Goal: Information Seeking & Learning: Learn about a topic

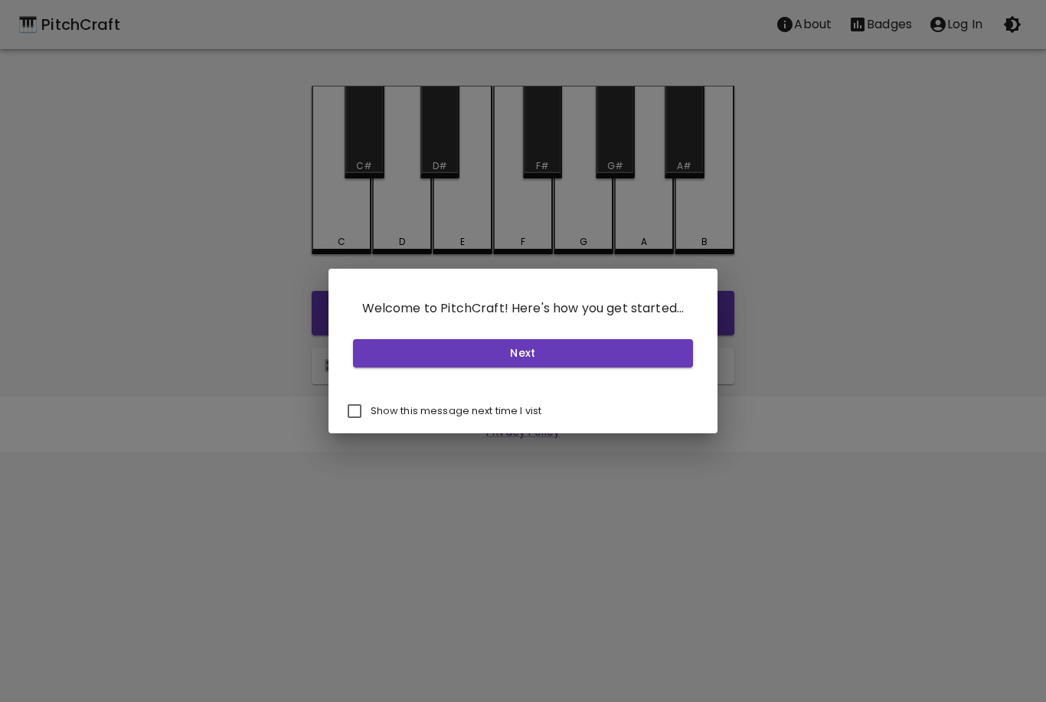
click at [540, 354] on button "Next" at bounding box center [523, 353] width 341 height 28
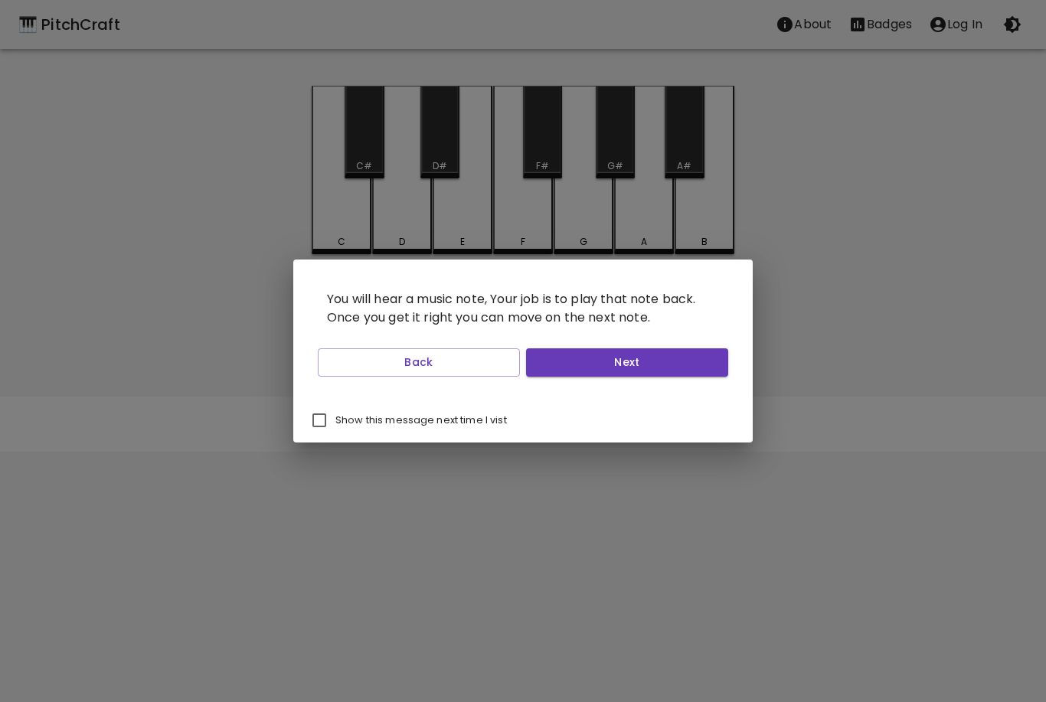
click at [627, 357] on button "Next" at bounding box center [627, 362] width 202 height 28
click at [629, 360] on button "Next" at bounding box center [627, 362] width 202 height 28
click at [634, 367] on button "Next" at bounding box center [627, 362] width 202 height 28
click at [651, 358] on button "Start Playing" at bounding box center [627, 362] width 202 height 28
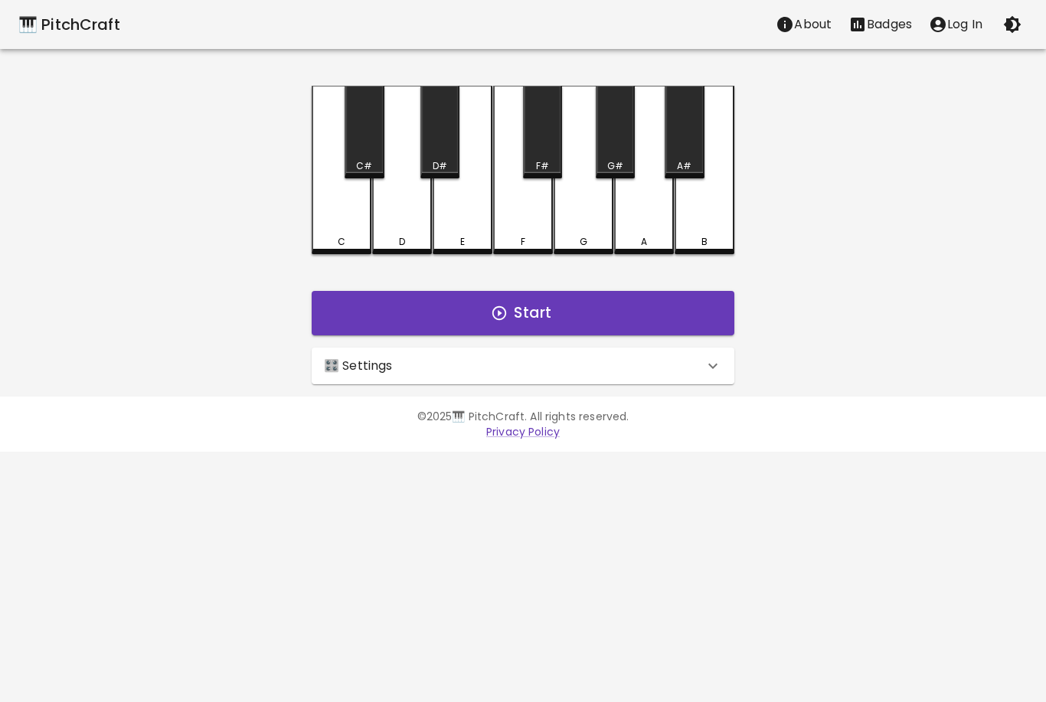
click at [563, 318] on button "Start" at bounding box center [523, 313] width 423 height 44
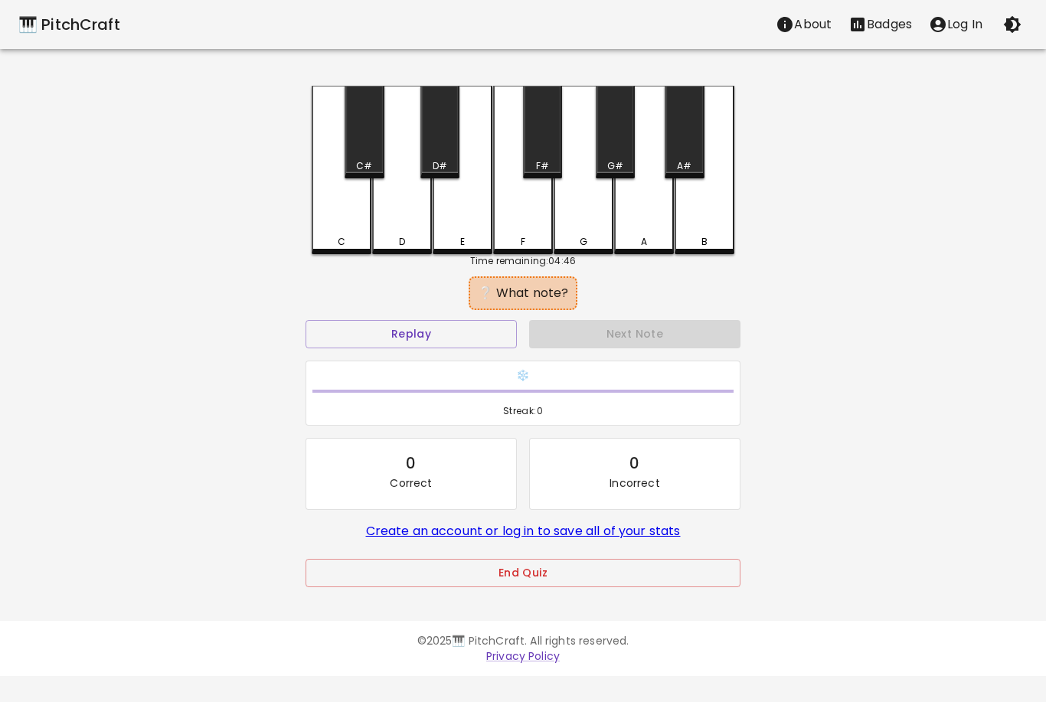
click at [414, 333] on button "Replay" at bounding box center [410, 334] width 211 height 28
click at [650, 204] on div "A" at bounding box center [644, 170] width 60 height 168
click at [537, 293] on div "❔ What note?" at bounding box center [522, 293] width 93 height 18
click at [461, 328] on button "Replay" at bounding box center [410, 334] width 211 height 28
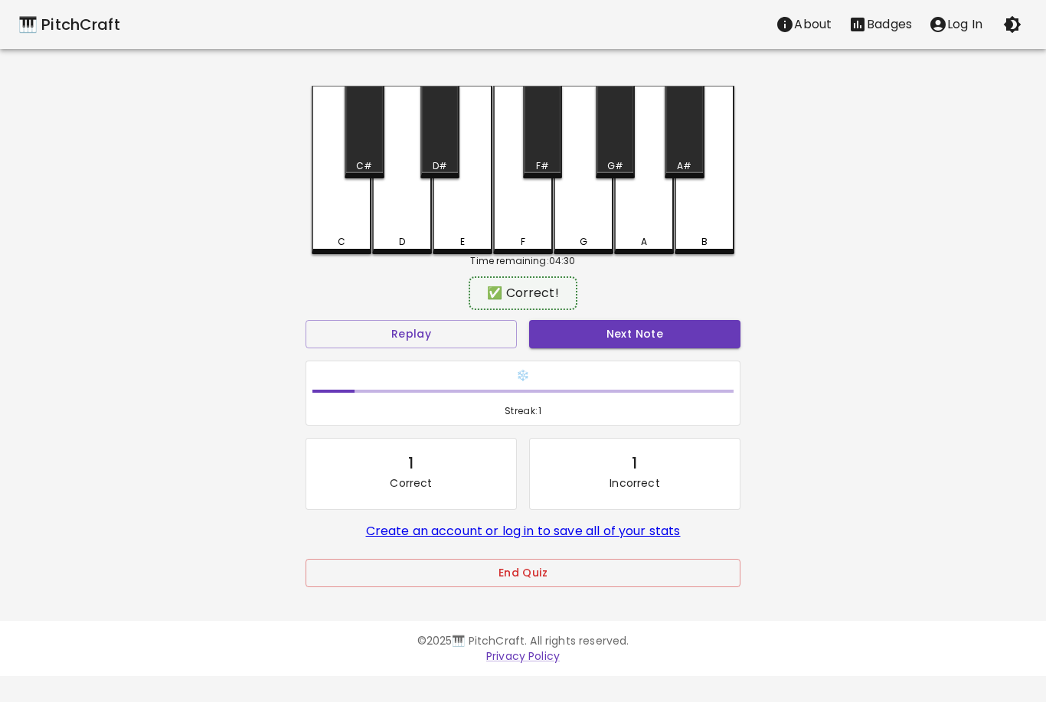
click at [713, 220] on div "B" at bounding box center [704, 170] width 60 height 168
click at [653, 339] on button "Next Note" at bounding box center [634, 334] width 211 height 28
click at [542, 161] on div "F#" at bounding box center [542, 166] width 13 height 14
click at [629, 343] on button "Next Note" at bounding box center [634, 334] width 211 height 28
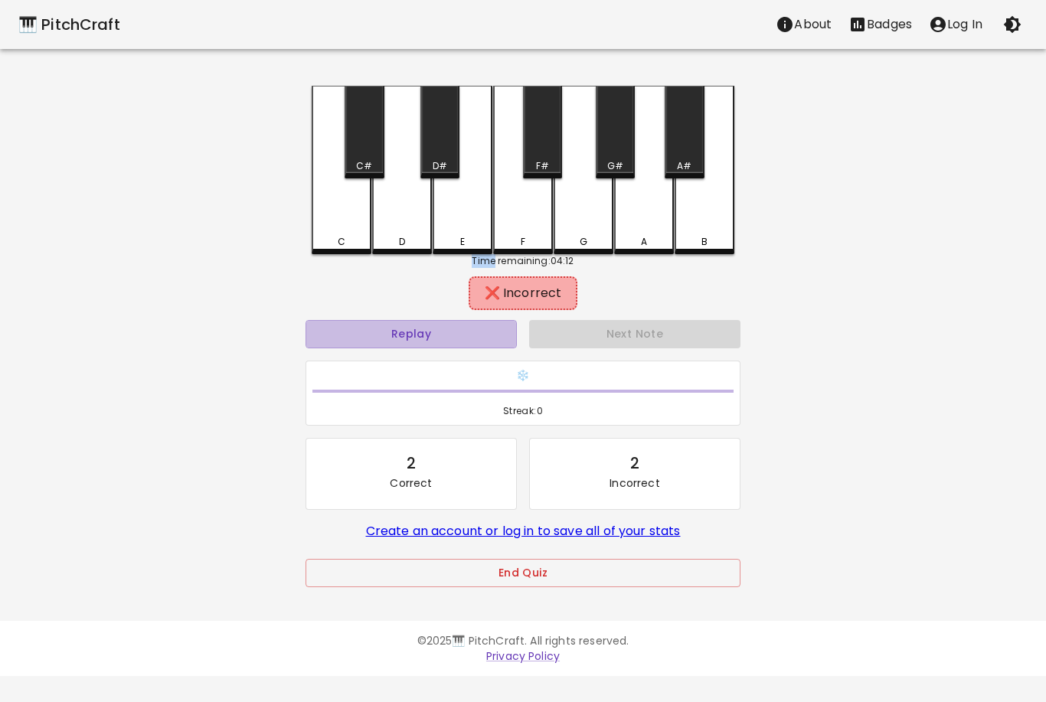
click at [437, 346] on button "Replay" at bounding box center [410, 334] width 211 height 28
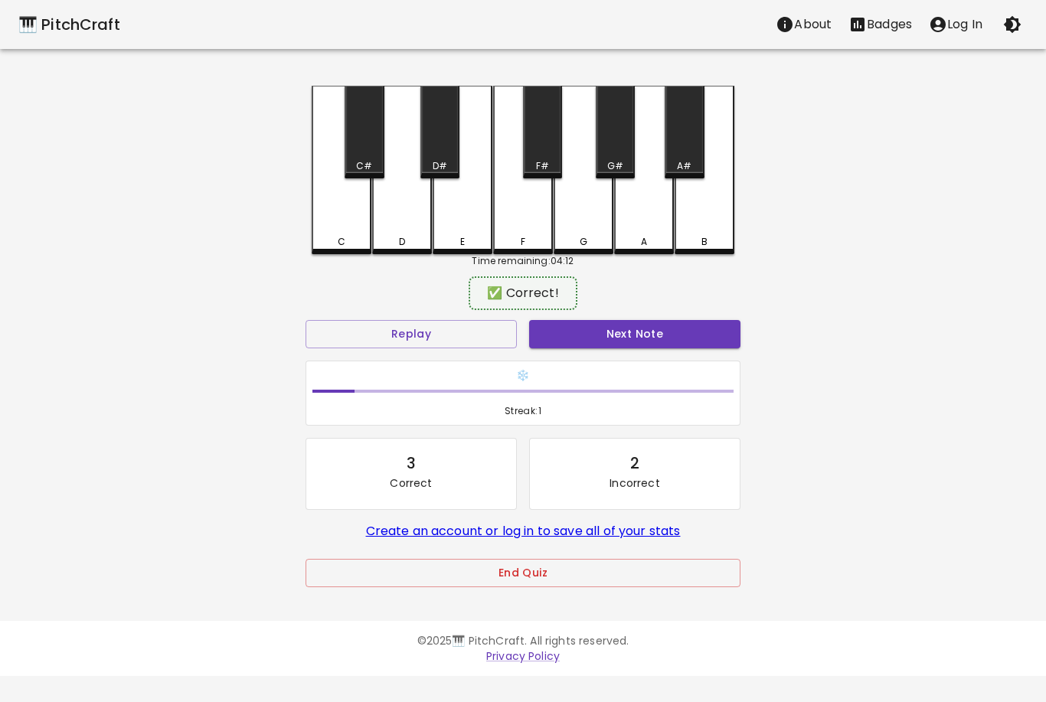
click at [399, 219] on div "D" at bounding box center [402, 170] width 60 height 168
click at [654, 325] on button "Next Note" at bounding box center [634, 334] width 211 height 28
click at [658, 214] on div "A" at bounding box center [644, 170] width 60 height 168
click at [630, 339] on button "Next Note" at bounding box center [634, 334] width 211 height 28
click at [617, 145] on div "G#" at bounding box center [615, 132] width 39 height 93
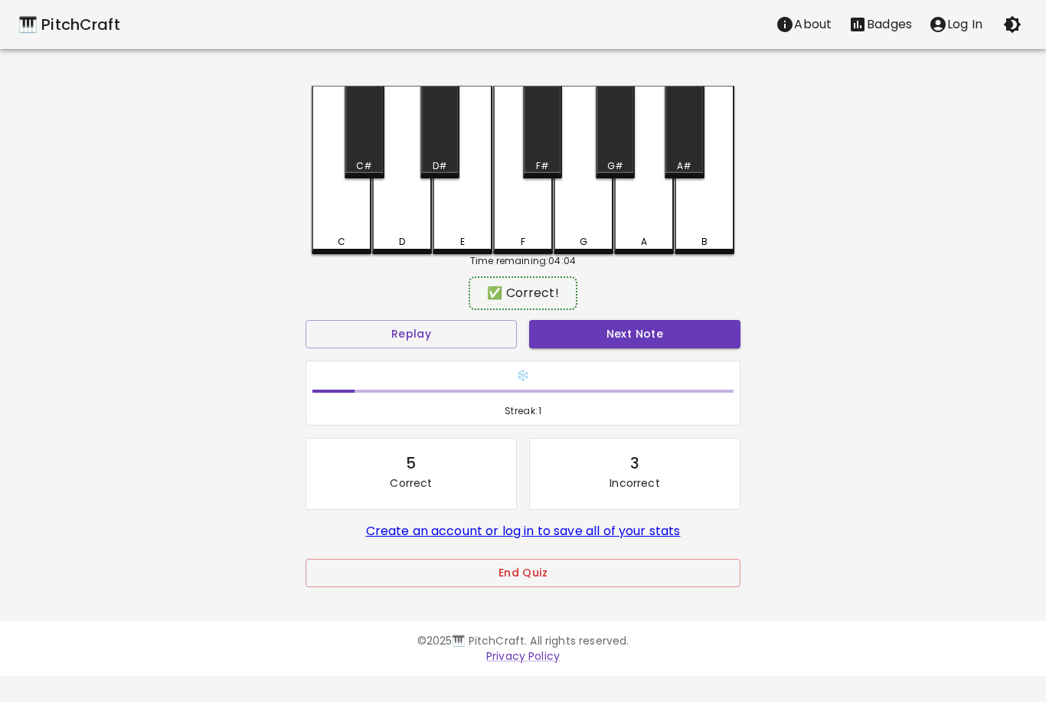
click at [644, 339] on button "Next Note" at bounding box center [634, 334] width 211 height 28
click at [716, 211] on div "B" at bounding box center [704, 170] width 60 height 168
click at [635, 338] on button "Next Note" at bounding box center [634, 334] width 211 height 28
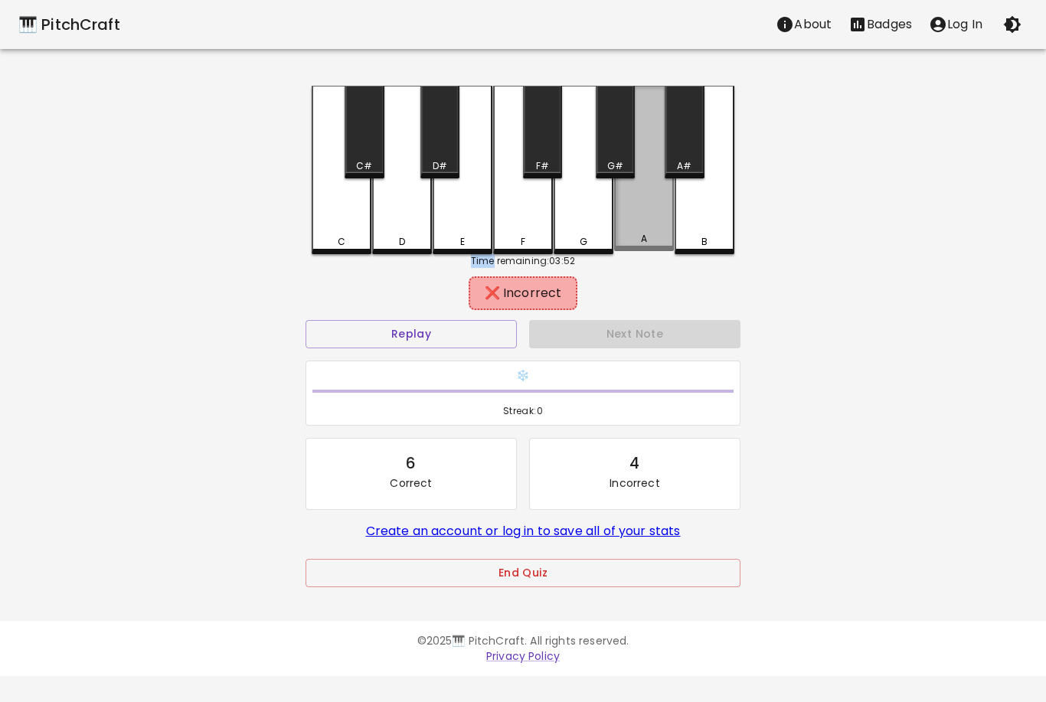
click at [648, 210] on div "A" at bounding box center [644, 168] width 60 height 165
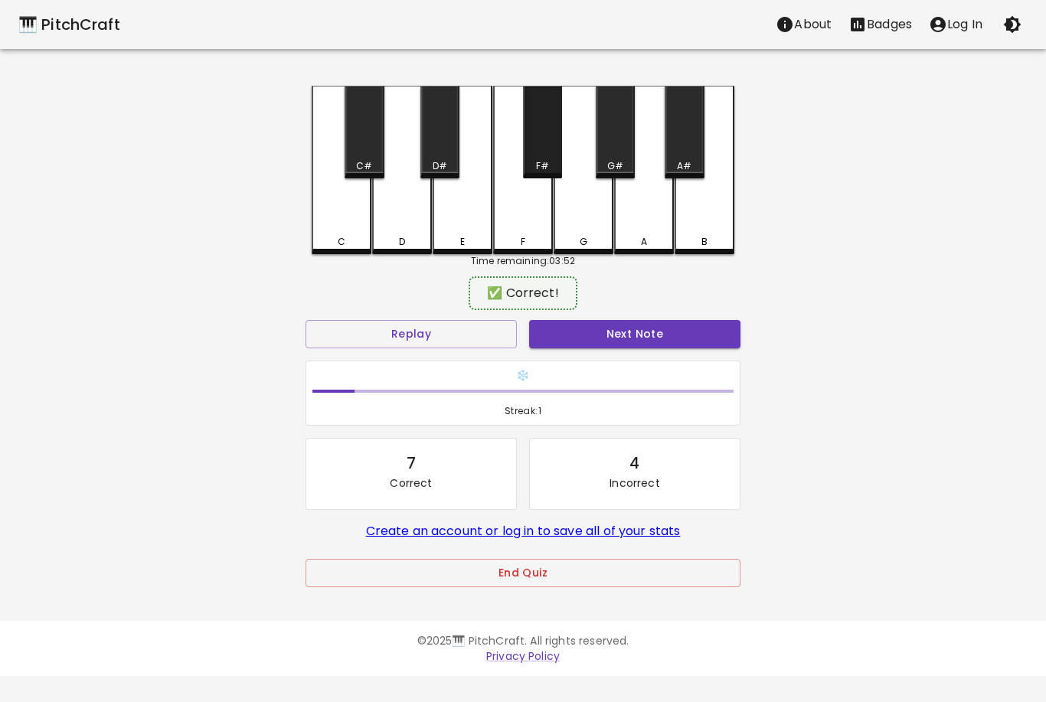
click at [541, 150] on div "F#" at bounding box center [542, 132] width 39 height 93
click at [649, 341] on button "Next Note" at bounding box center [634, 334] width 211 height 28
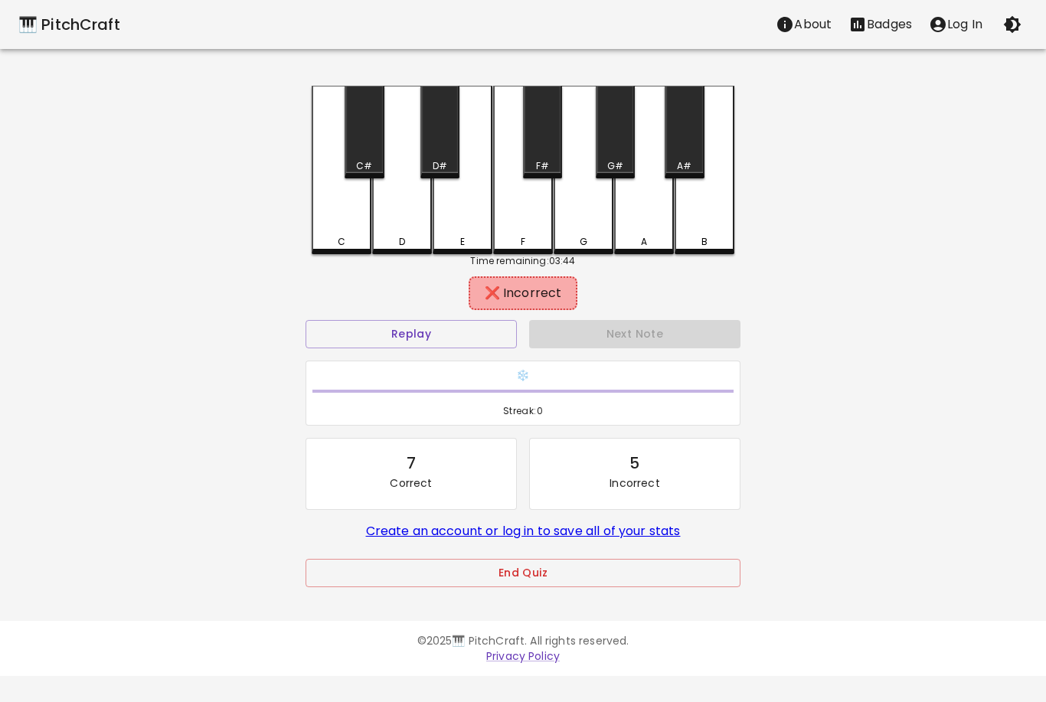
click at [580, 230] on div "G" at bounding box center [583, 170] width 60 height 168
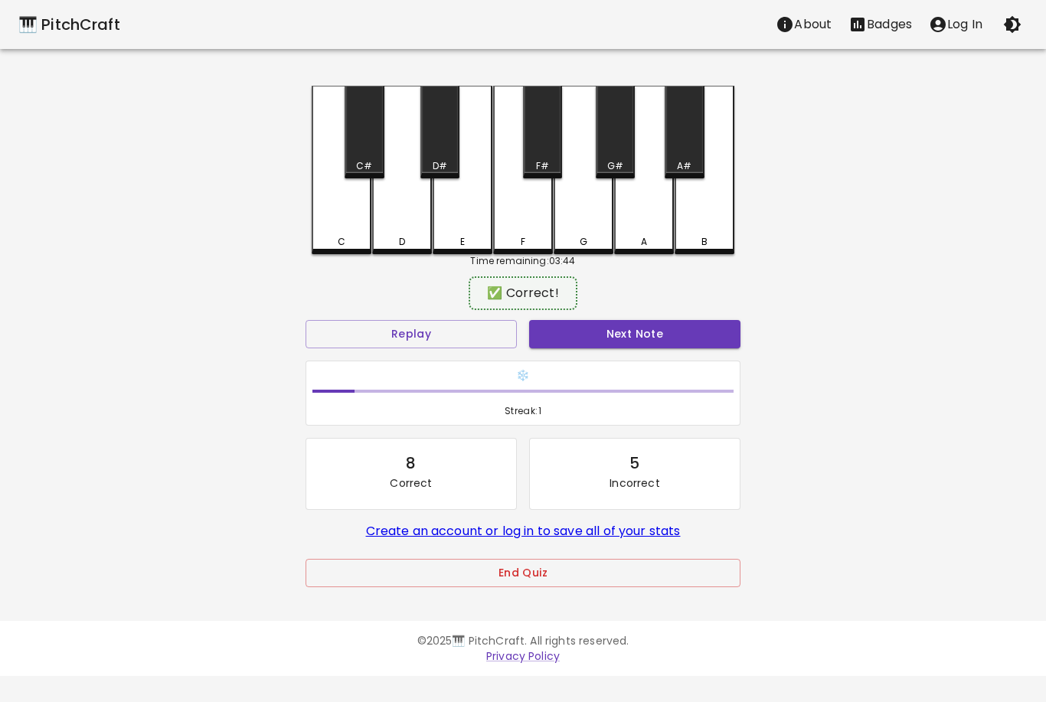
click at [623, 149] on div "G#" at bounding box center [615, 132] width 39 height 93
click at [673, 346] on button "Next Note" at bounding box center [634, 334] width 211 height 28
click at [591, 213] on div "G" at bounding box center [583, 170] width 60 height 168
click at [648, 342] on button "Next Note" at bounding box center [634, 334] width 211 height 28
click at [450, 149] on div "D#" at bounding box center [439, 132] width 39 height 93
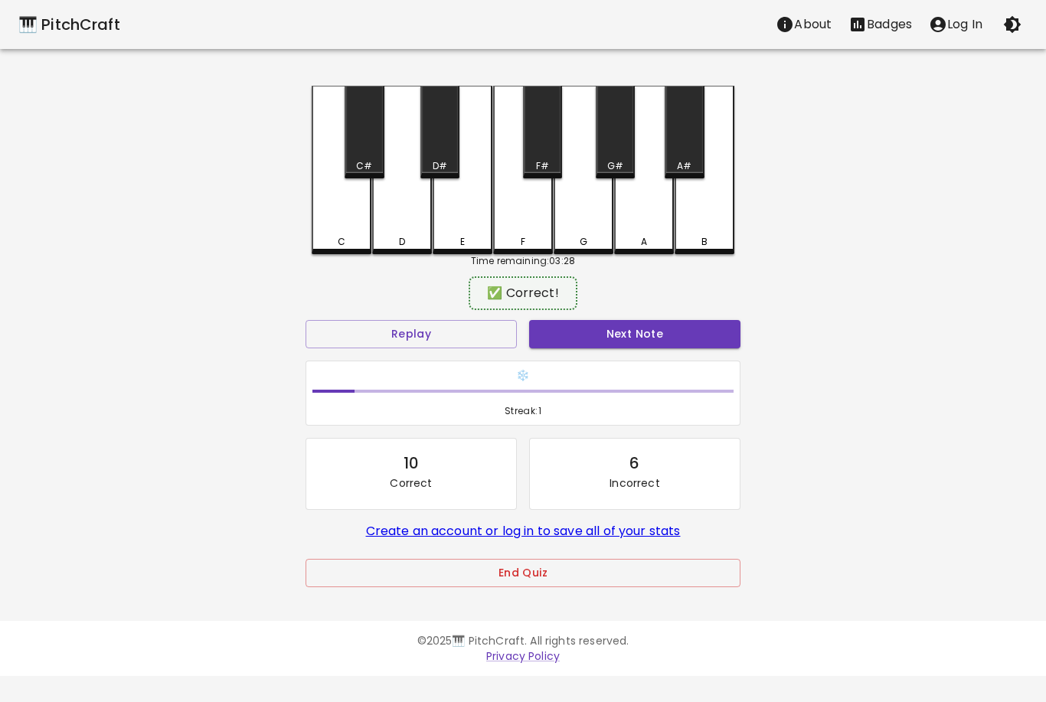
click at [659, 328] on button "Next Note" at bounding box center [634, 334] width 211 height 28
click at [416, 204] on div "D" at bounding box center [402, 170] width 60 height 168
click at [625, 337] on button "Next Note" at bounding box center [634, 334] width 211 height 28
click at [638, 346] on button "Next Note" at bounding box center [634, 334] width 211 height 28
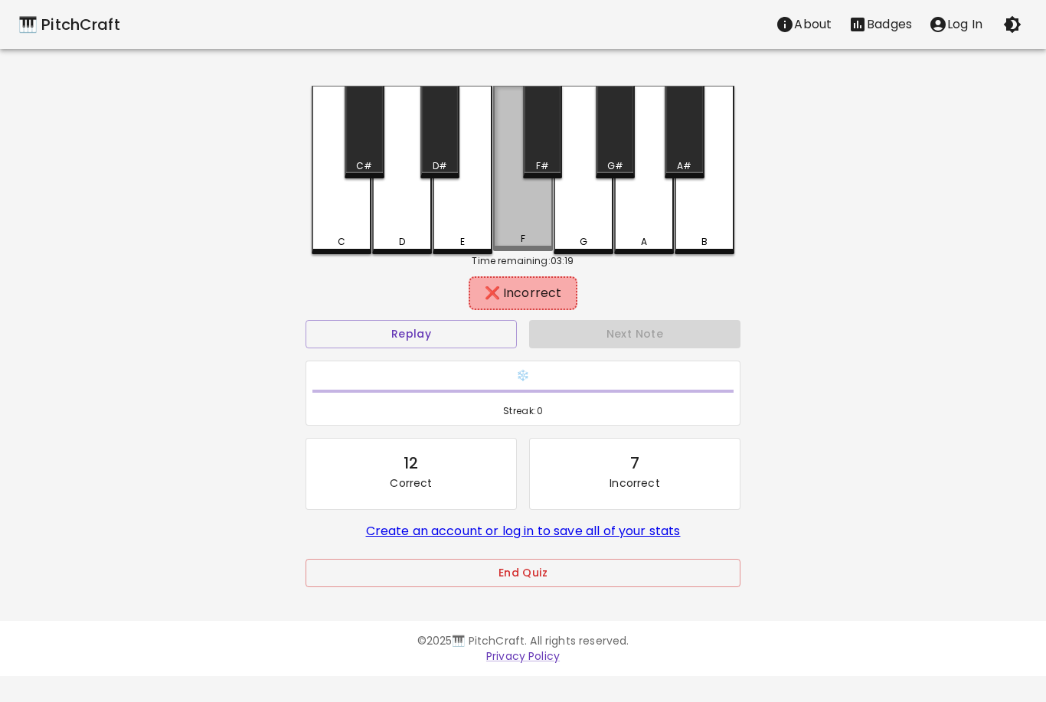
click at [524, 220] on div "F" at bounding box center [523, 168] width 60 height 165
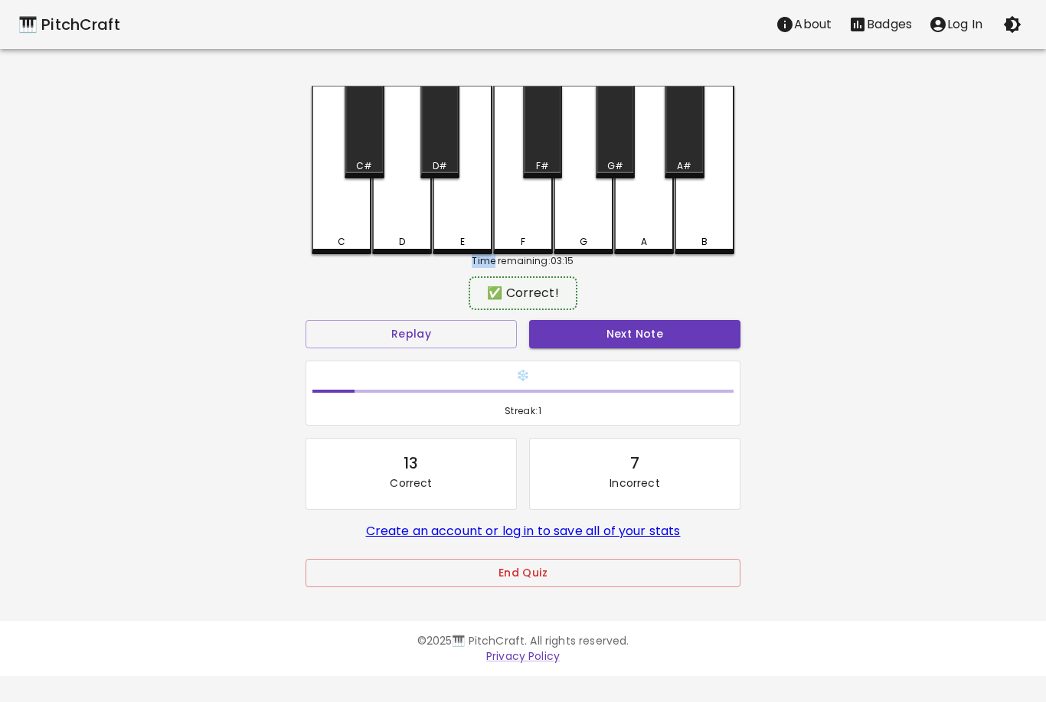
click at [652, 344] on button "Next Note" at bounding box center [634, 334] width 211 height 28
click at [360, 144] on div "C#" at bounding box center [363, 132] width 39 height 93
click at [646, 346] on button "Next Note" at bounding box center [634, 334] width 211 height 28
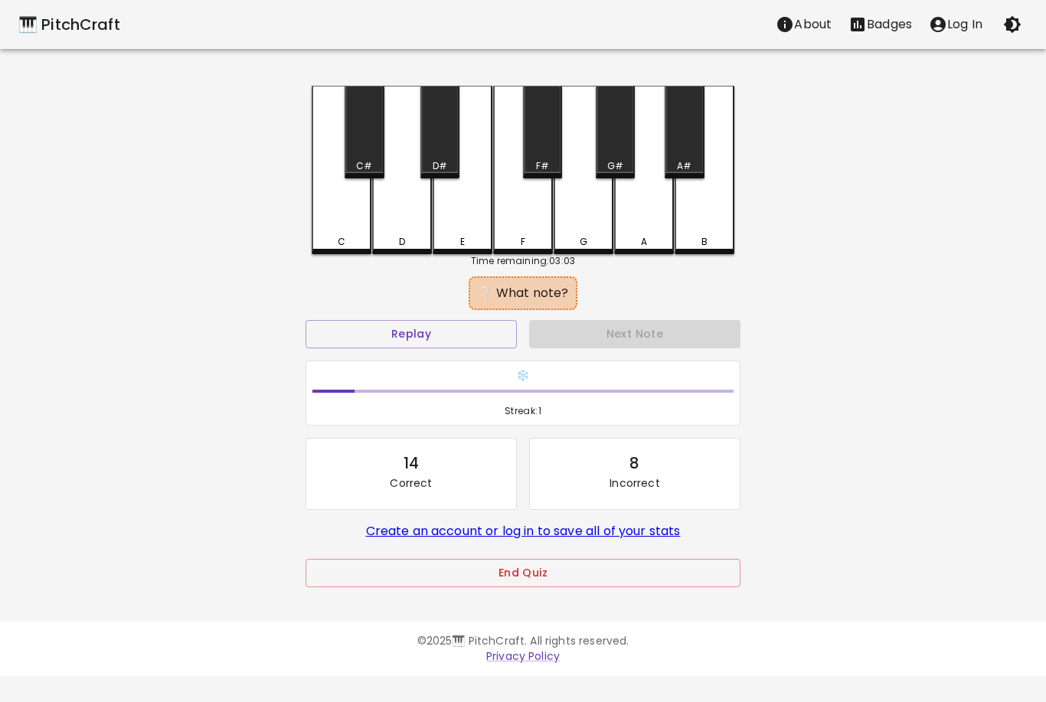
click at [443, 344] on button "Replay" at bounding box center [410, 334] width 211 height 28
click at [448, 140] on div "D#" at bounding box center [439, 132] width 39 height 93
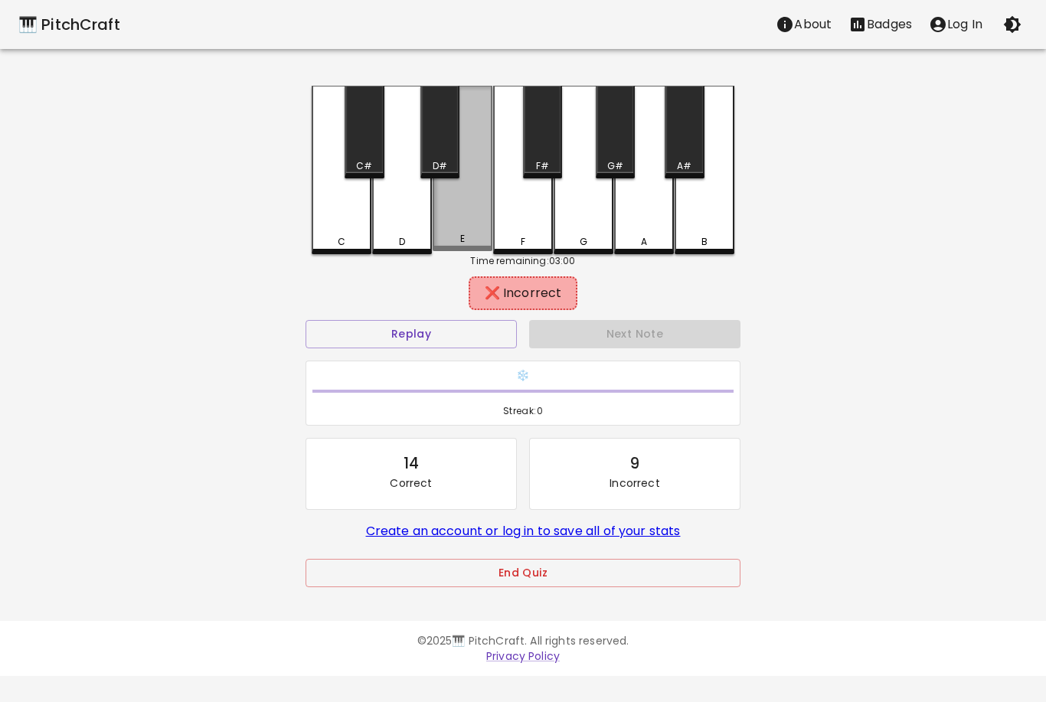
click at [474, 207] on div "E" at bounding box center [462, 168] width 60 height 165
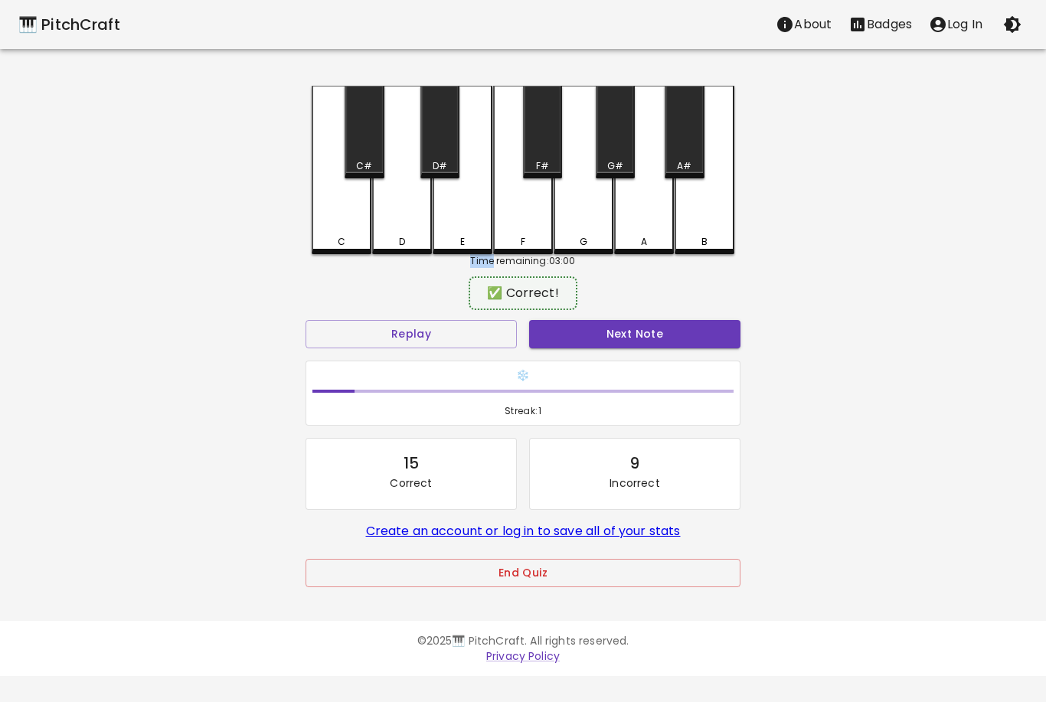
click at [665, 338] on button "Next Note" at bounding box center [634, 334] width 211 height 28
click at [690, 131] on div "A#" at bounding box center [683, 132] width 39 height 93
click at [674, 338] on button "Next Note" at bounding box center [634, 334] width 211 height 28
click at [475, 215] on div "E" at bounding box center [462, 170] width 60 height 168
click at [650, 339] on button "Next Note" at bounding box center [634, 334] width 211 height 28
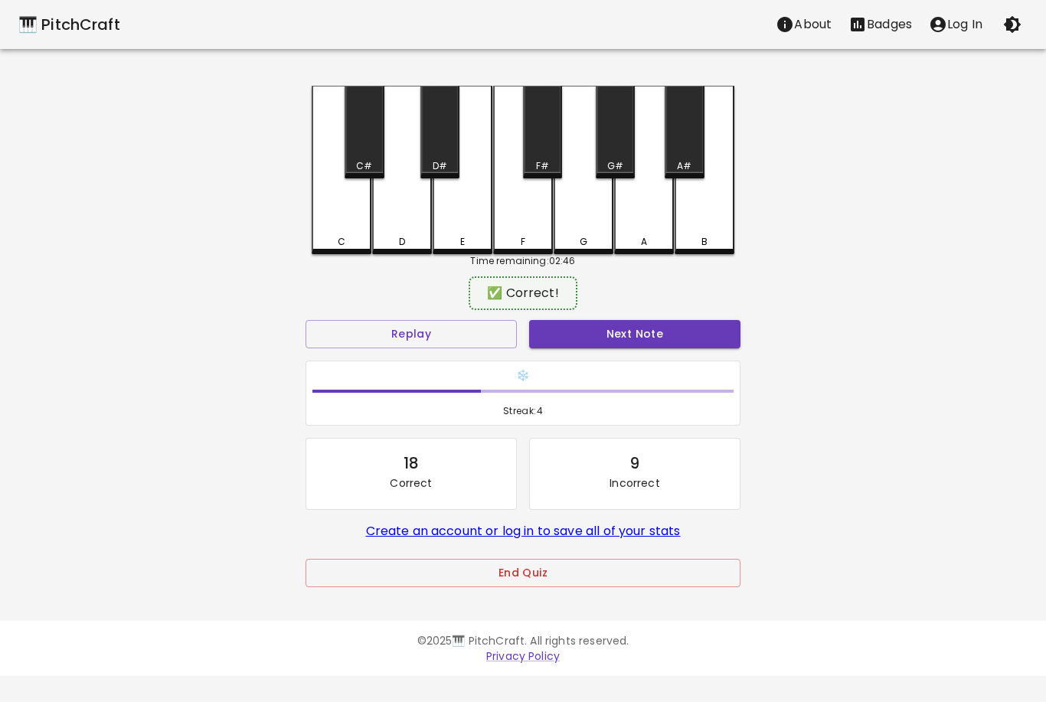
click at [715, 221] on div "B" at bounding box center [704, 170] width 60 height 168
click at [652, 341] on button "Next Note" at bounding box center [634, 334] width 211 height 28
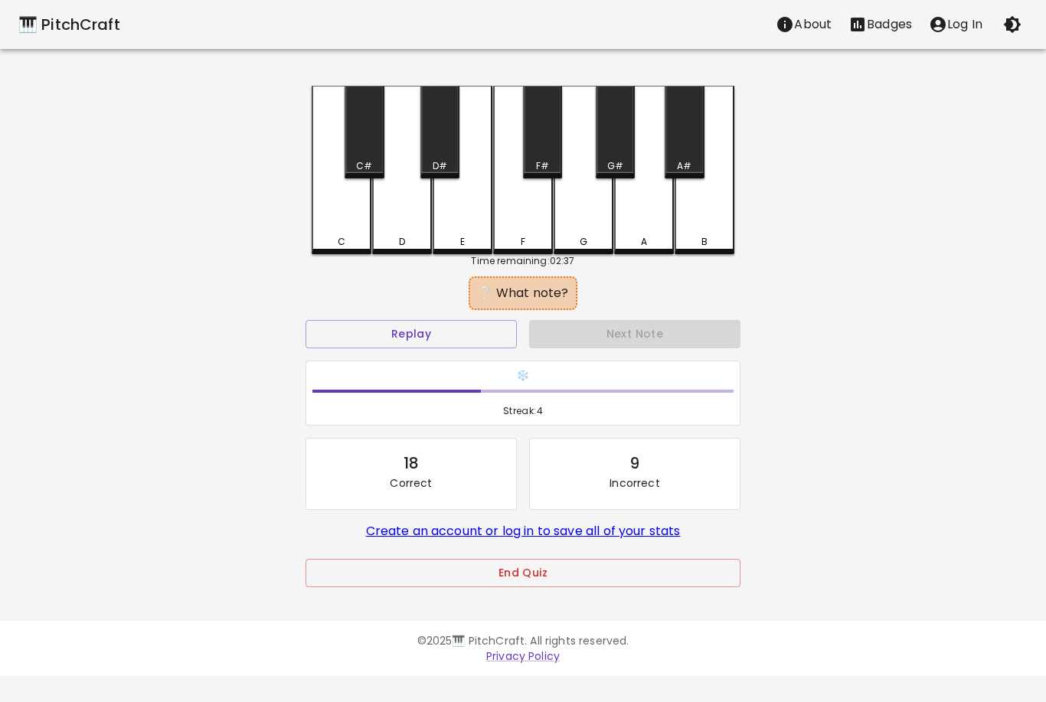
click at [411, 333] on button "Replay" at bounding box center [410, 334] width 211 height 28
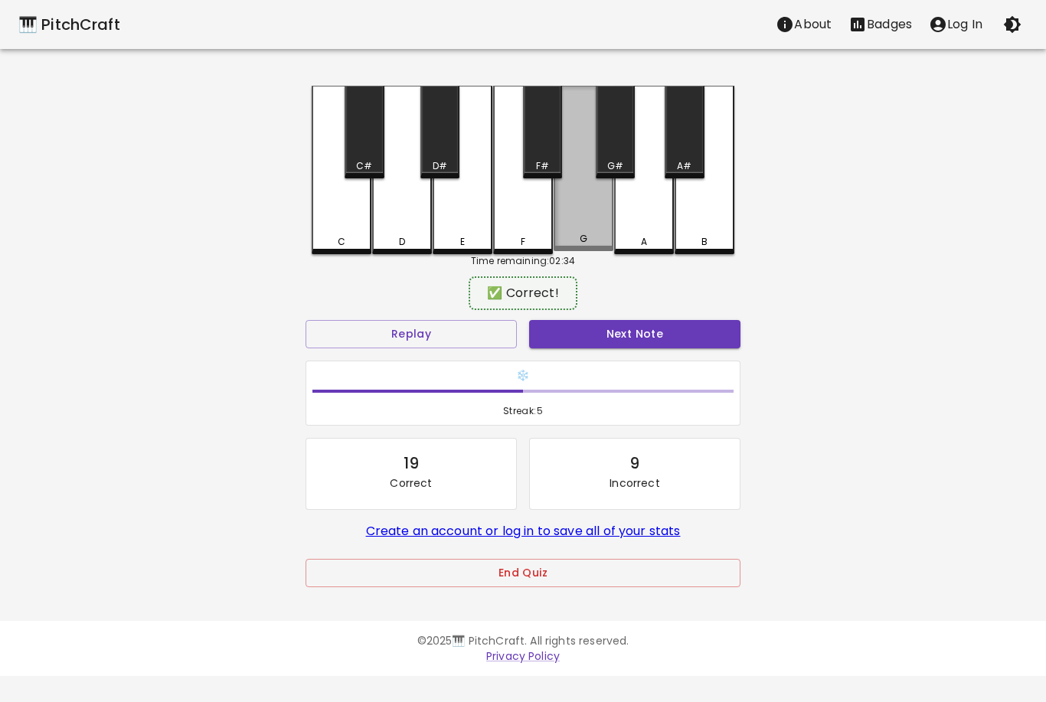
click at [589, 207] on div "G" at bounding box center [583, 168] width 60 height 165
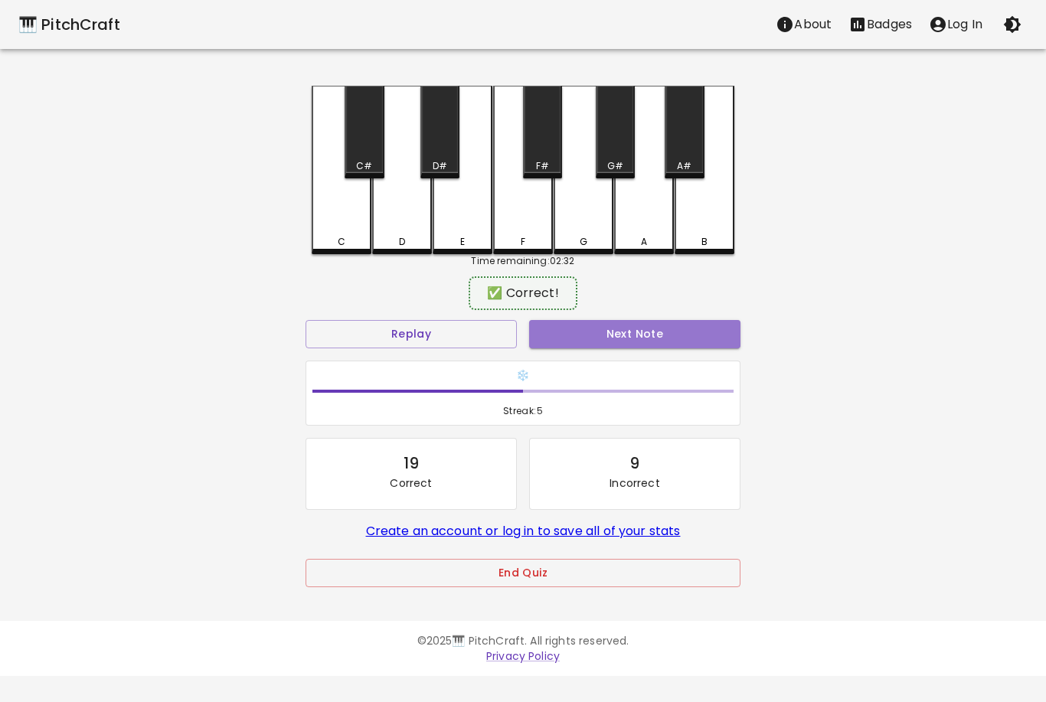
click at [657, 336] on button "Next Note" at bounding box center [634, 334] width 211 height 28
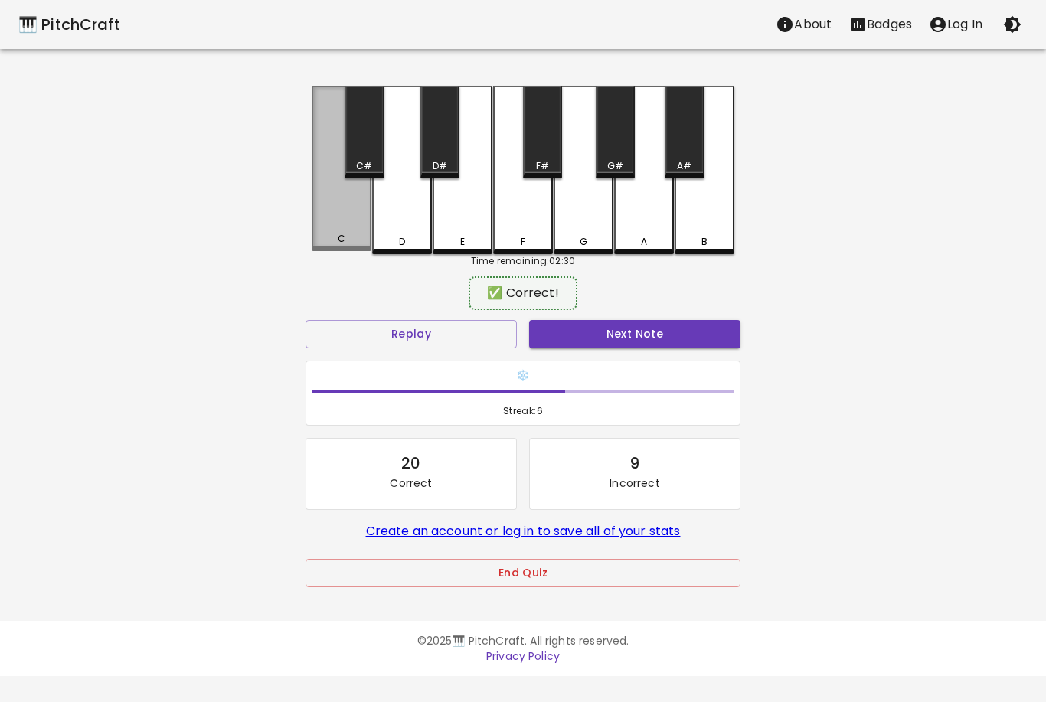
click at [350, 211] on div "C" at bounding box center [342, 168] width 60 height 165
click at [642, 328] on button "Next Note" at bounding box center [634, 334] width 211 height 28
click at [413, 222] on div "D" at bounding box center [402, 170] width 60 height 168
click at [648, 335] on button "Next Note" at bounding box center [634, 334] width 211 height 28
click at [472, 219] on div "E" at bounding box center [462, 170] width 60 height 168
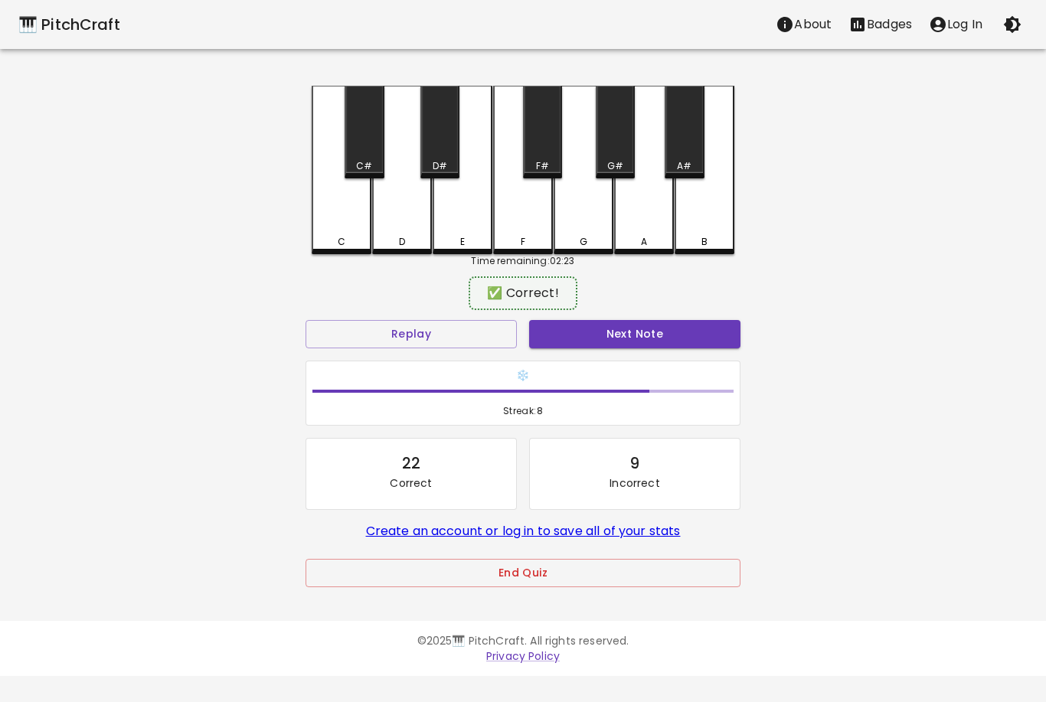
click at [645, 335] on button "Next Note" at bounding box center [634, 334] width 211 height 28
click at [622, 140] on div "G#" at bounding box center [615, 132] width 39 height 93
click at [642, 343] on button "Next Note" at bounding box center [634, 334] width 211 height 28
click at [363, 135] on div "C#" at bounding box center [363, 132] width 39 height 93
click at [651, 345] on button "Next Note" at bounding box center [634, 334] width 211 height 28
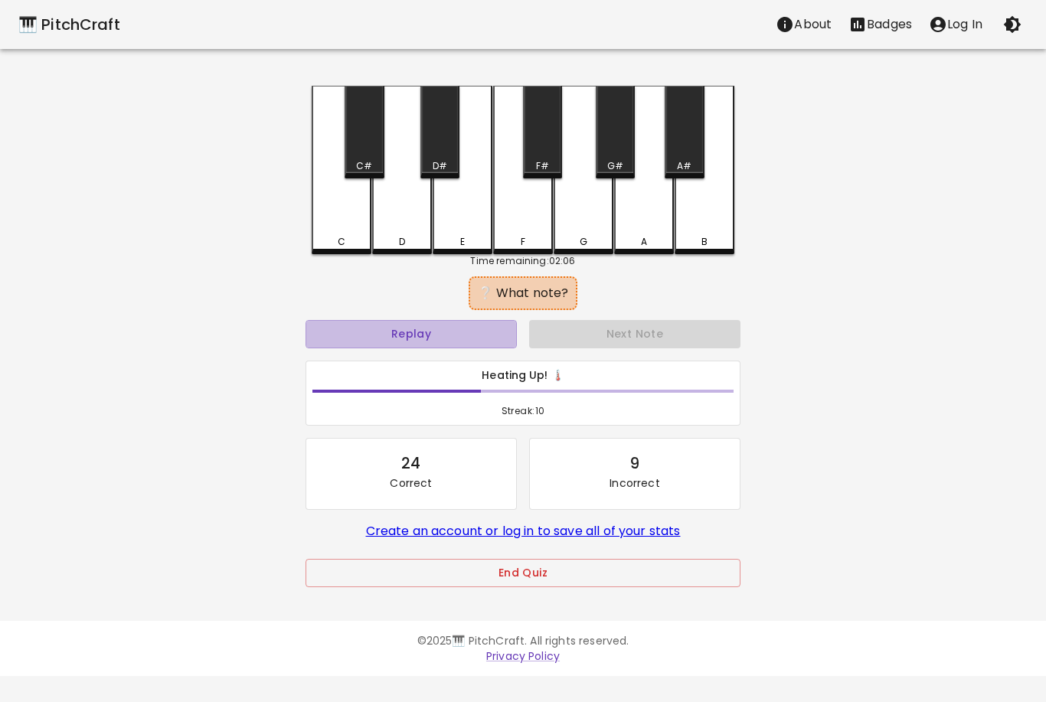
click at [419, 330] on button "Replay" at bounding box center [410, 334] width 211 height 28
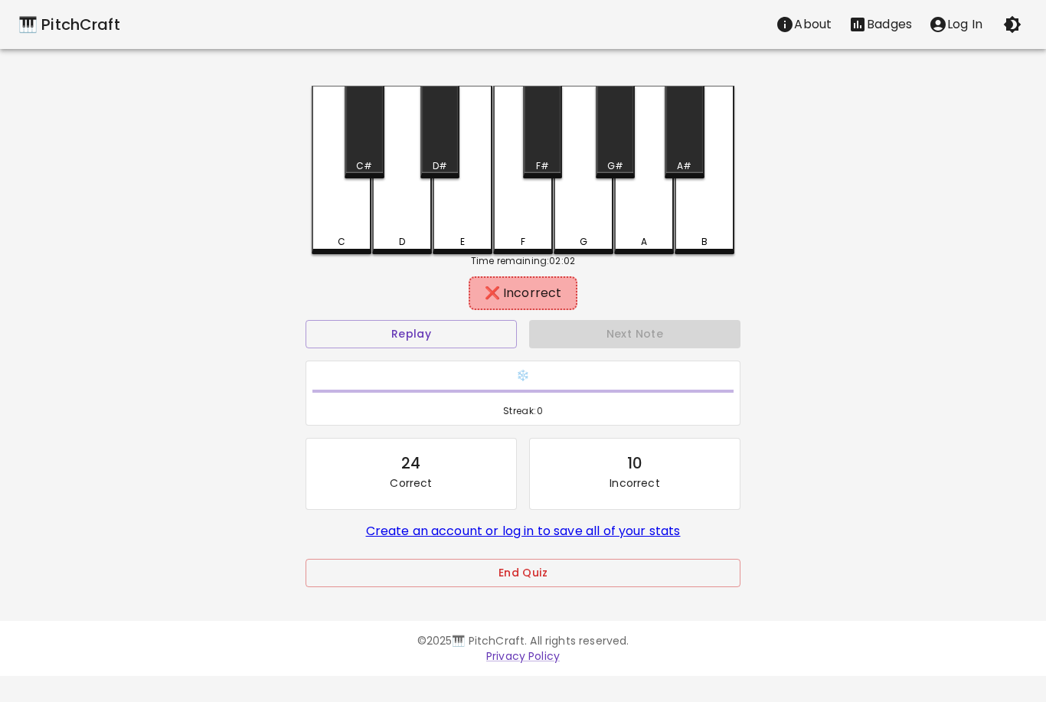
click at [687, 145] on div "A#" at bounding box center [683, 132] width 39 height 93
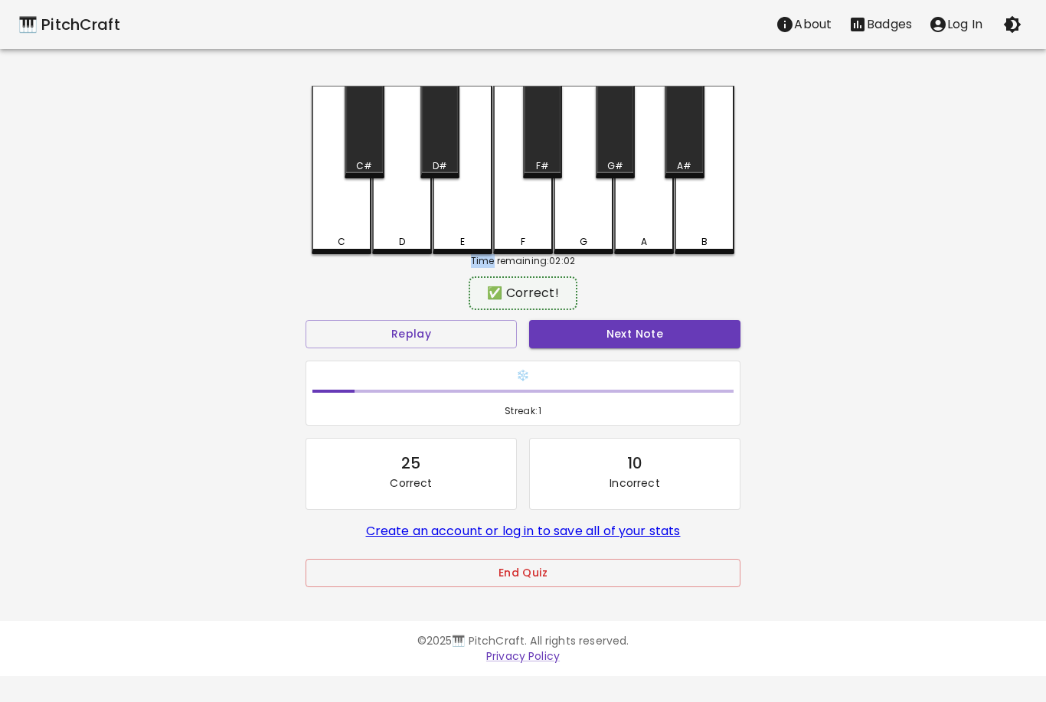
click at [656, 340] on button "Next Note" at bounding box center [634, 334] width 211 height 28
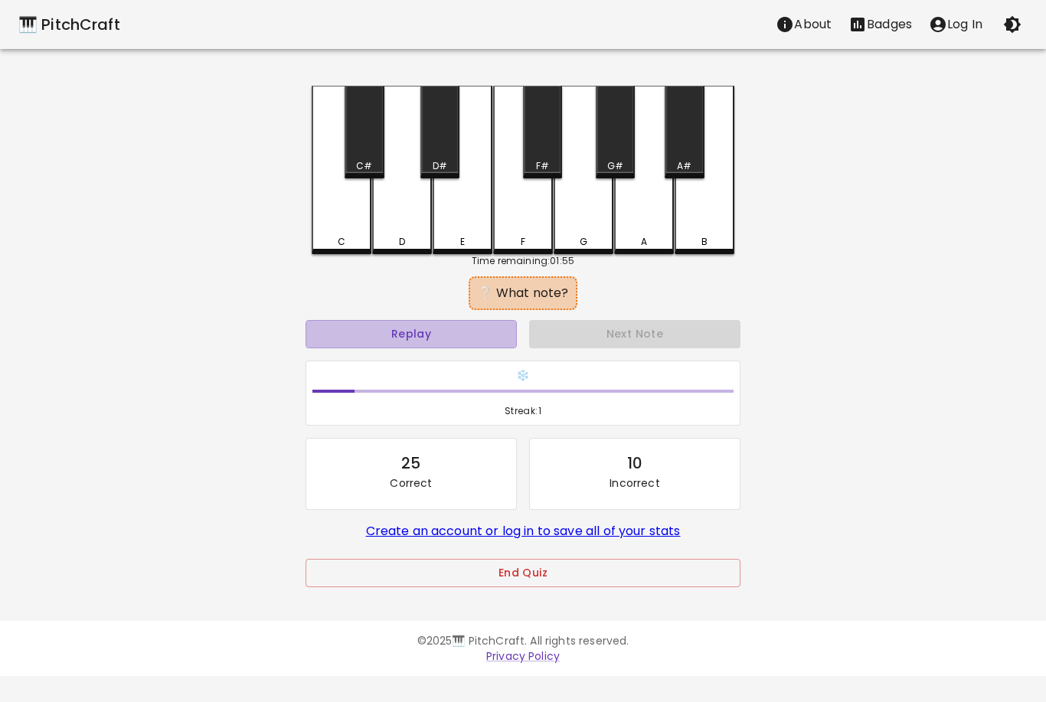
click at [426, 338] on button "Replay" at bounding box center [410, 334] width 211 height 28
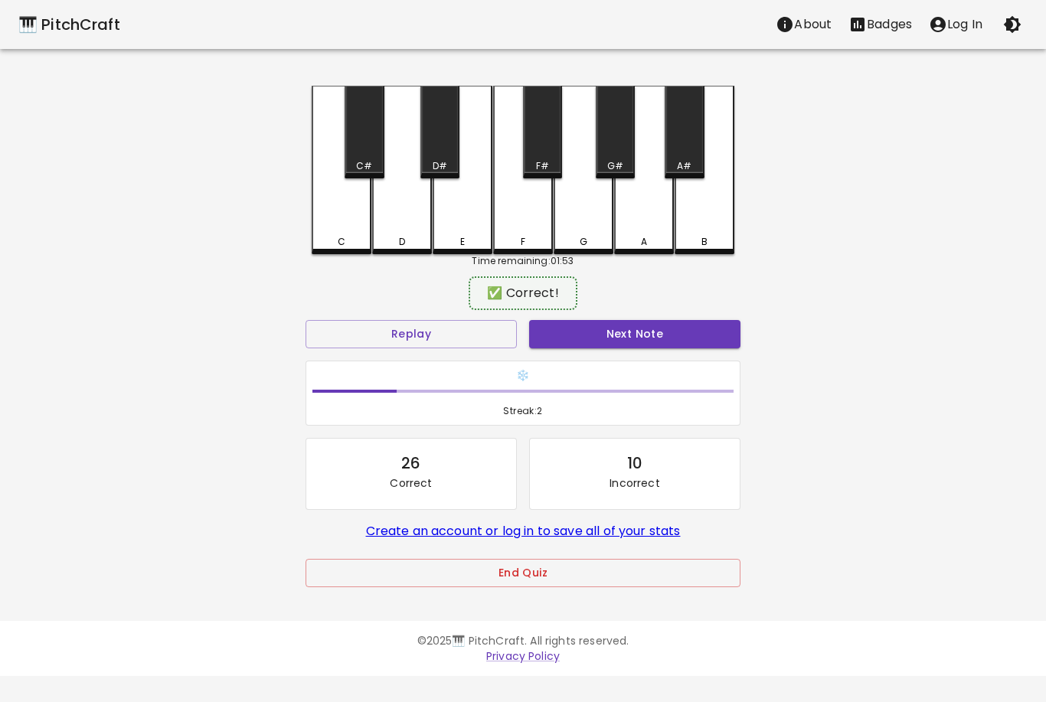
click at [449, 135] on div "D#" at bounding box center [439, 132] width 39 height 93
click at [640, 340] on button "Next Note" at bounding box center [634, 334] width 211 height 28
click at [693, 144] on div "A#" at bounding box center [683, 132] width 39 height 93
click at [667, 338] on button "Next Note" at bounding box center [634, 334] width 211 height 28
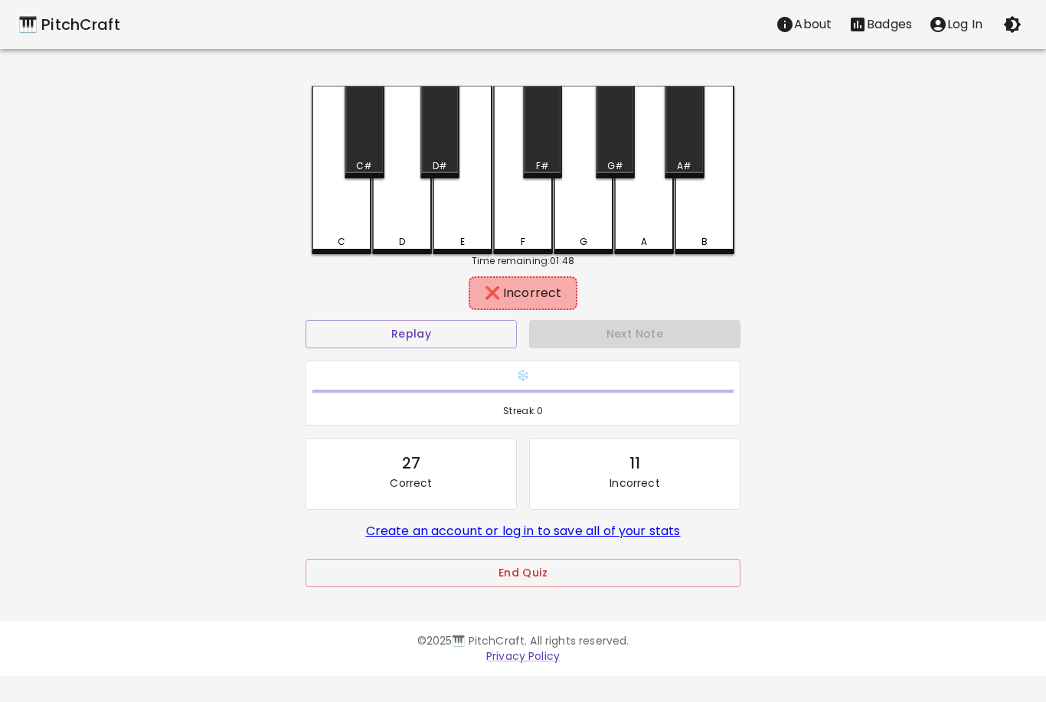
click at [459, 227] on div "E" at bounding box center [462, 170] width 60 height 168
click at [518, 228] on div "F" at bounding box center [523, 170] width 60 height 168
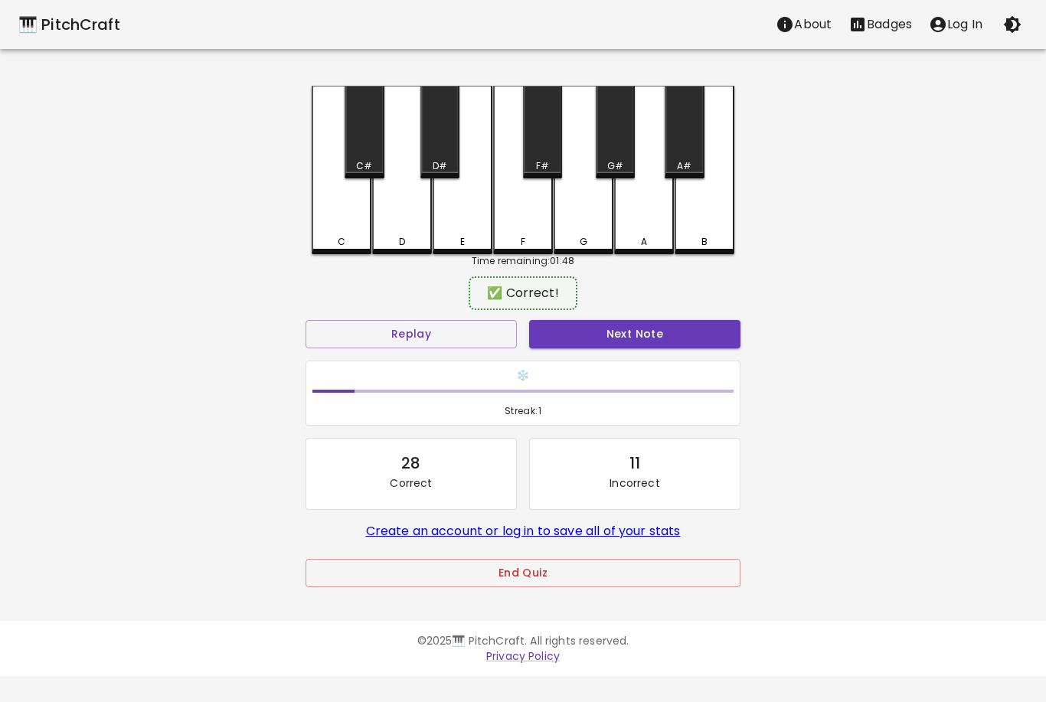
click at [403, 230] on div "D" at bounding box center [402, 170] width 60 height 168
click at [641, 344] on button "Next Note" at bounding box center [634, 334] width 211 height 28
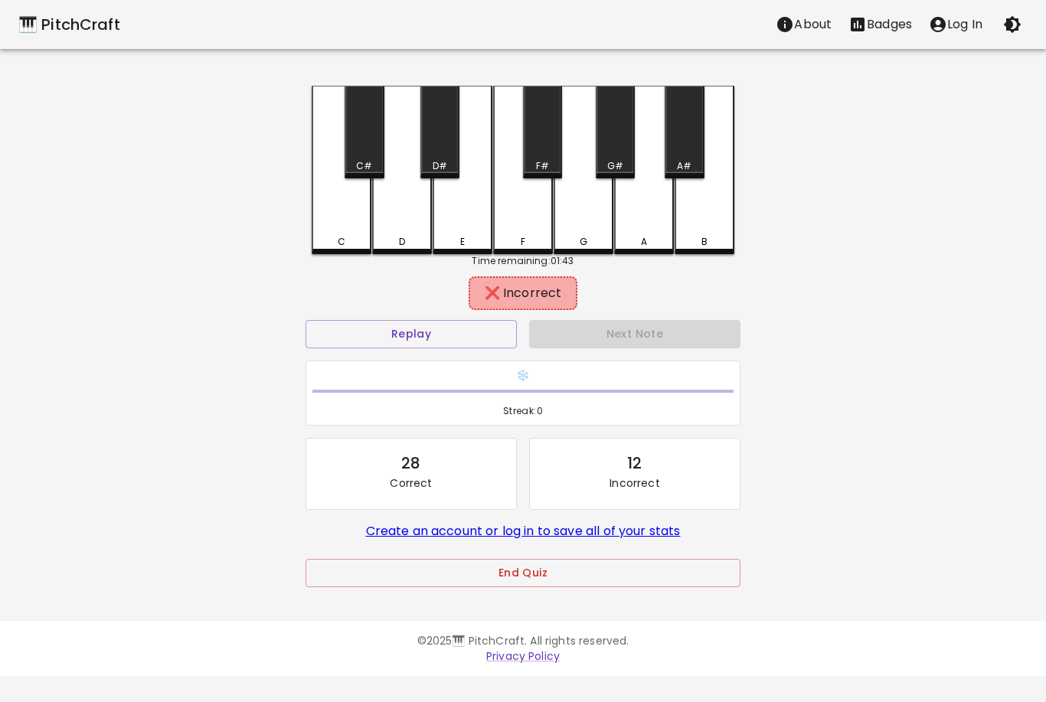
click at [403, 220] on div "D" at bounding box center [402, 170] width 60 height 168
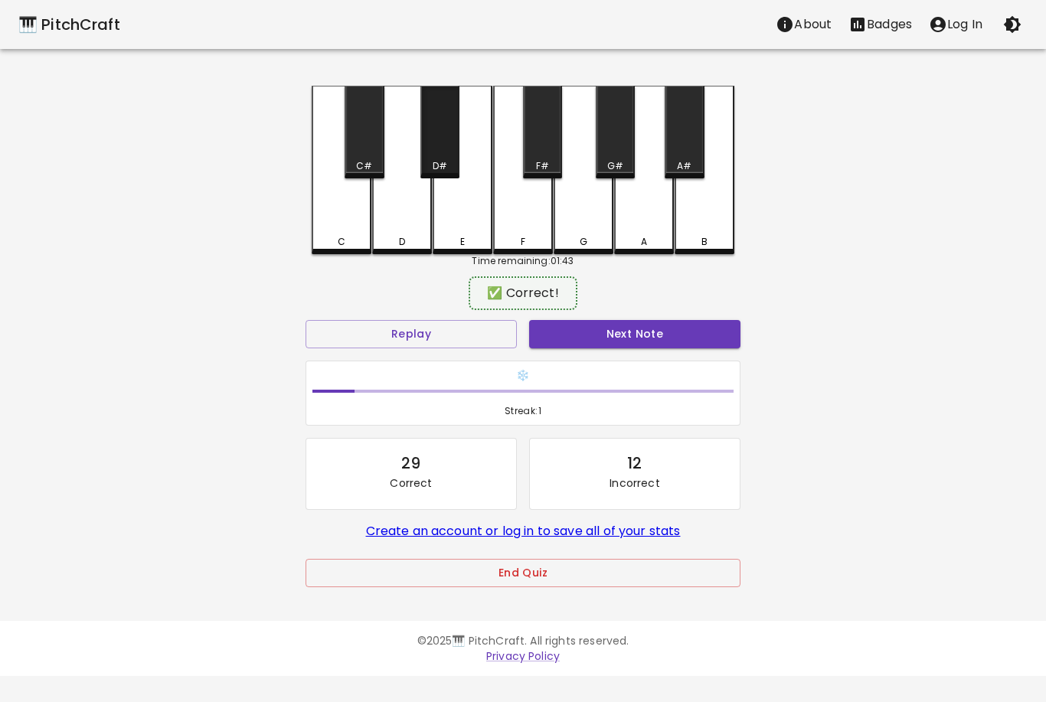
click at [435, 155] on div "D#" at bounding box center [439, 132] width 39 height 93
click at [646, 342] on button "Next Note" at bounding box center [634, 334] width 211 height 28
click at [459, 229] on div "E" at bounding box center [462, 168] width 60 height 165
click at [631, 341] on button "Next Note" at bounding box center [634, 334] width 211 height 28
click at [652, 218] on div "A" at bounding box center [644, 170] width 60 height 168
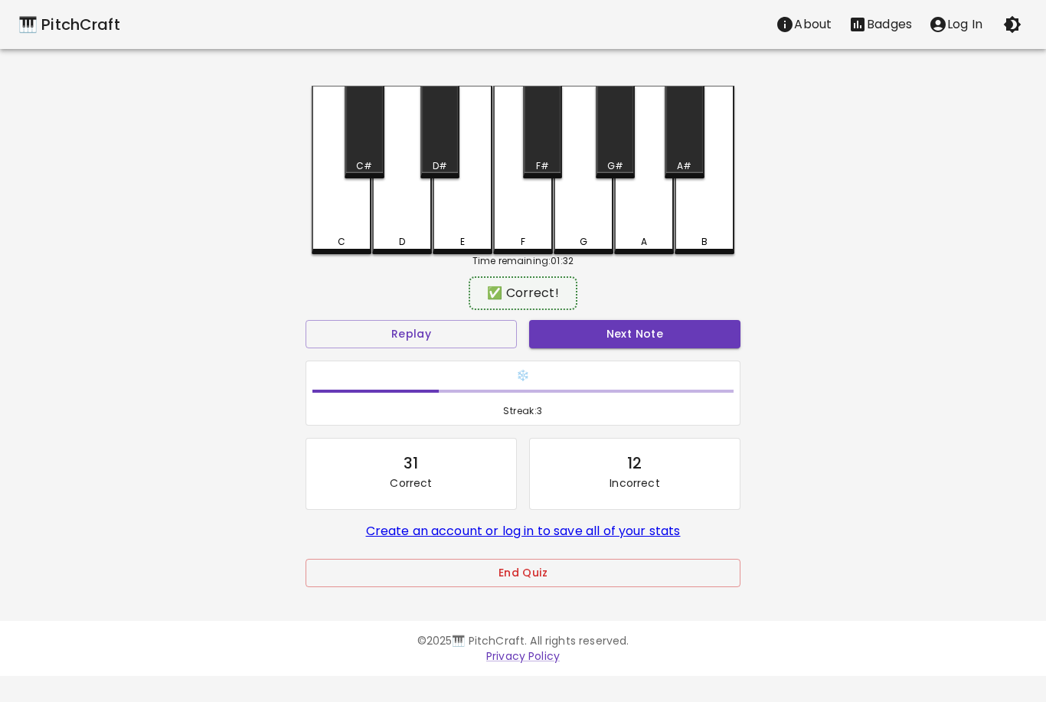
click at [655, 331] on button "Next Note" at bounding box center [634, 334] width 211 height 28
click at [411, 220] on div "D" at bounding box center [402, 168] width 60 height 165
click at [626, 347] on button "Next Note" at bounding box center [634, 334] width 211 height 28
click at [724, 219] on div "B" at bounding box center [704, 170] width 60 height 168
click at [658, 335] on button "Next Note" at bounding box center [634, 334] width 211 height 28
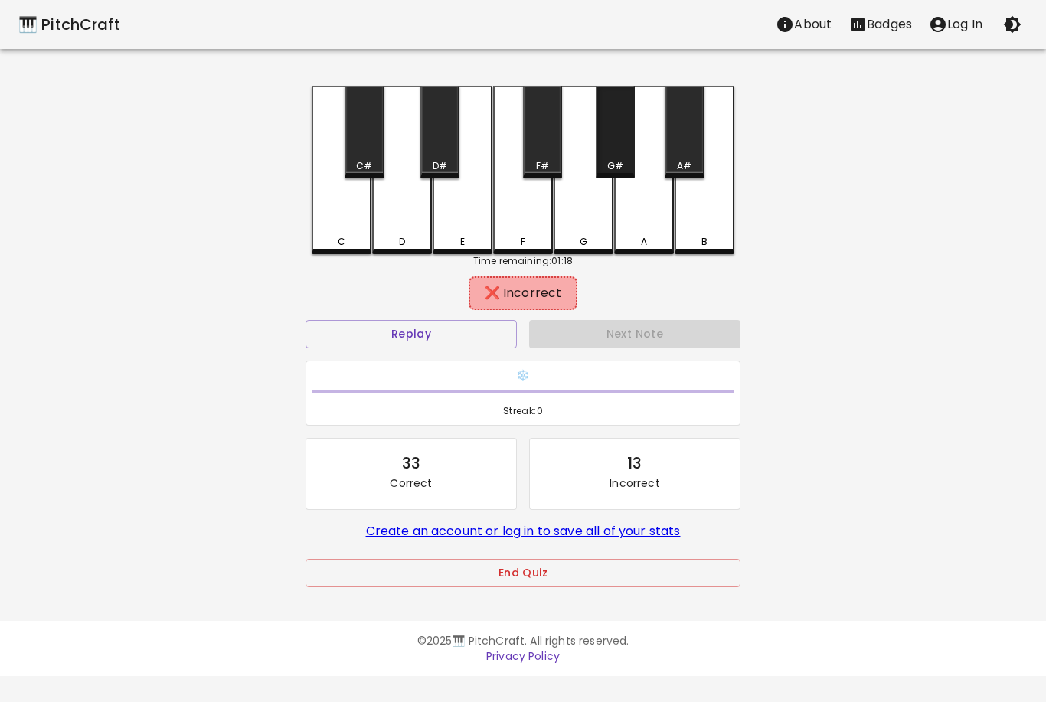
click at [622, 139] on div "G#" at bounding box center [615, 132] width 39 height 93
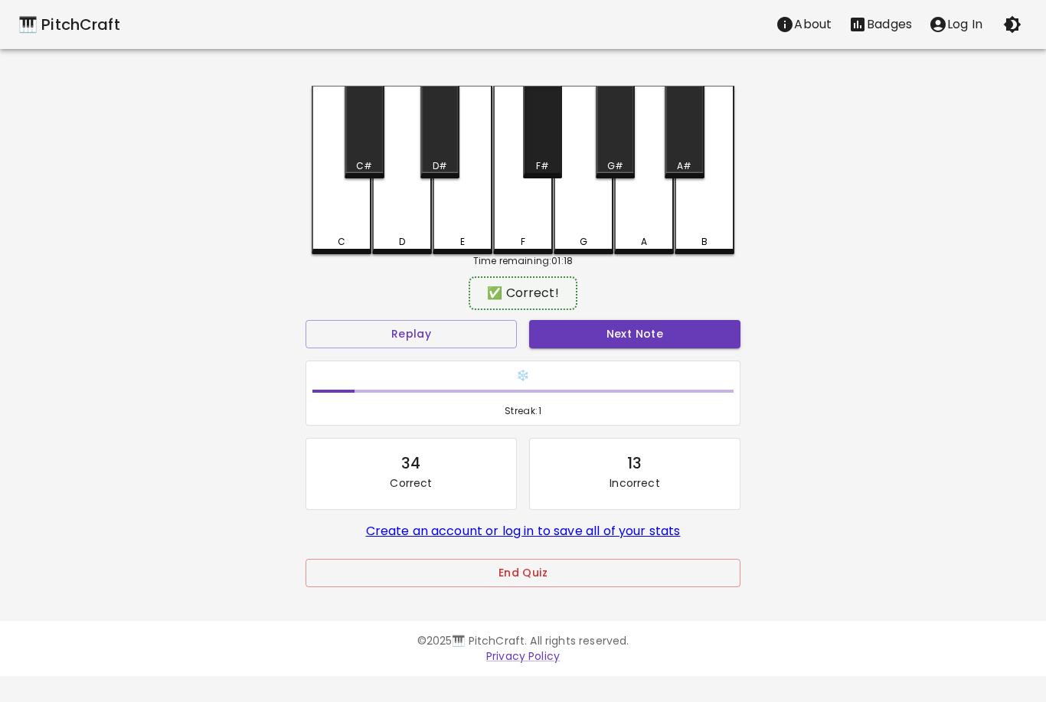
click at [540, 149] on div "F#" at bounding box center [542, 132] width 39 height 93
click at [655, 334] on button "Next Note" at bounding box center [634, 334] width 211 height 28
click at [541, 139] on div "F#" at bounding box center [542, 132] width 39 height 93
click at [639, 341] on button "Next Note" at bounding box center [634, 334] width 211 height 28
click at [651, 225] on div "A" at bounding box center [644, 170] width 60 height 168
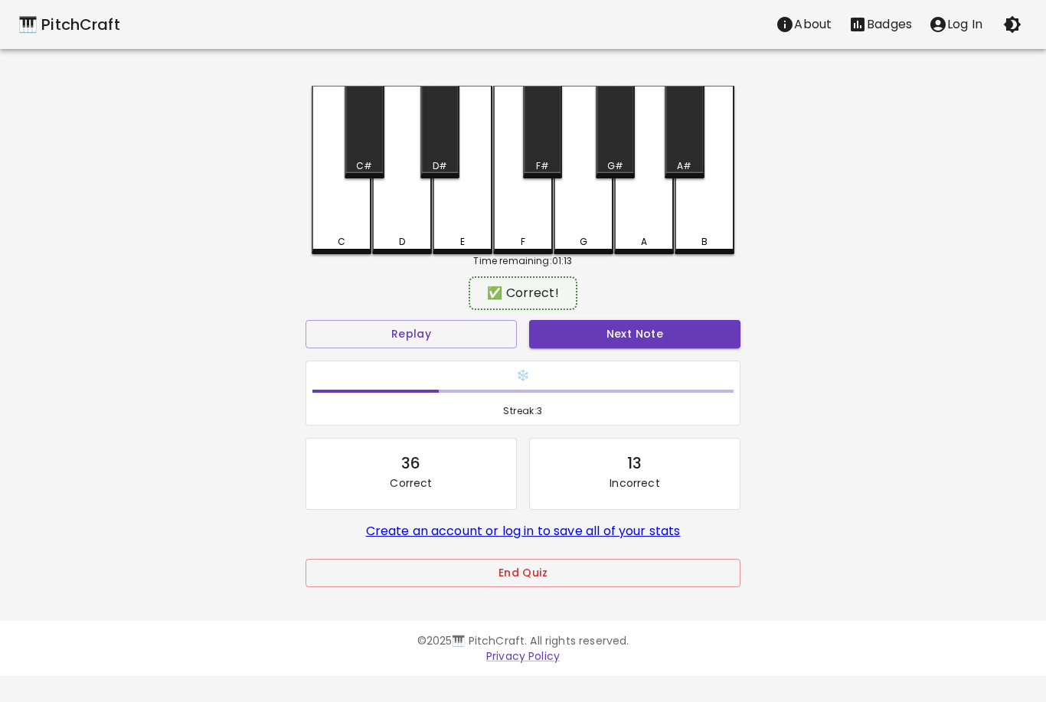
click at [658, 341] on button "Next Note" at bounding box center [634, 334] width 211 height 28
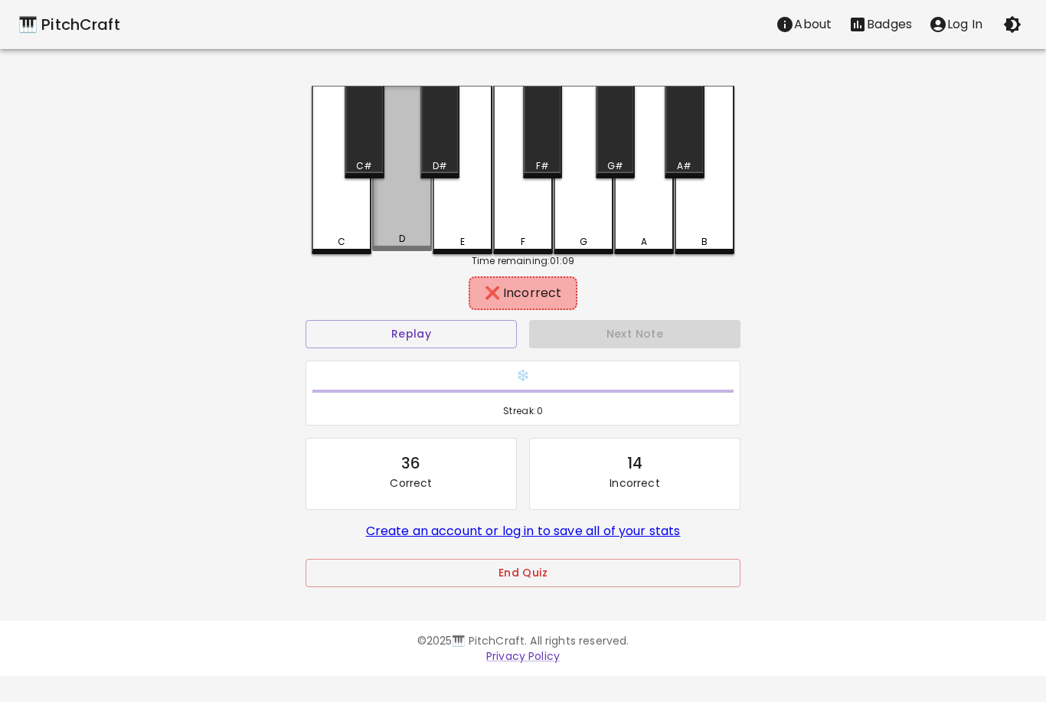
click at [402, 230] on div "D" at bounding box center [402, 168] width 60 height 165
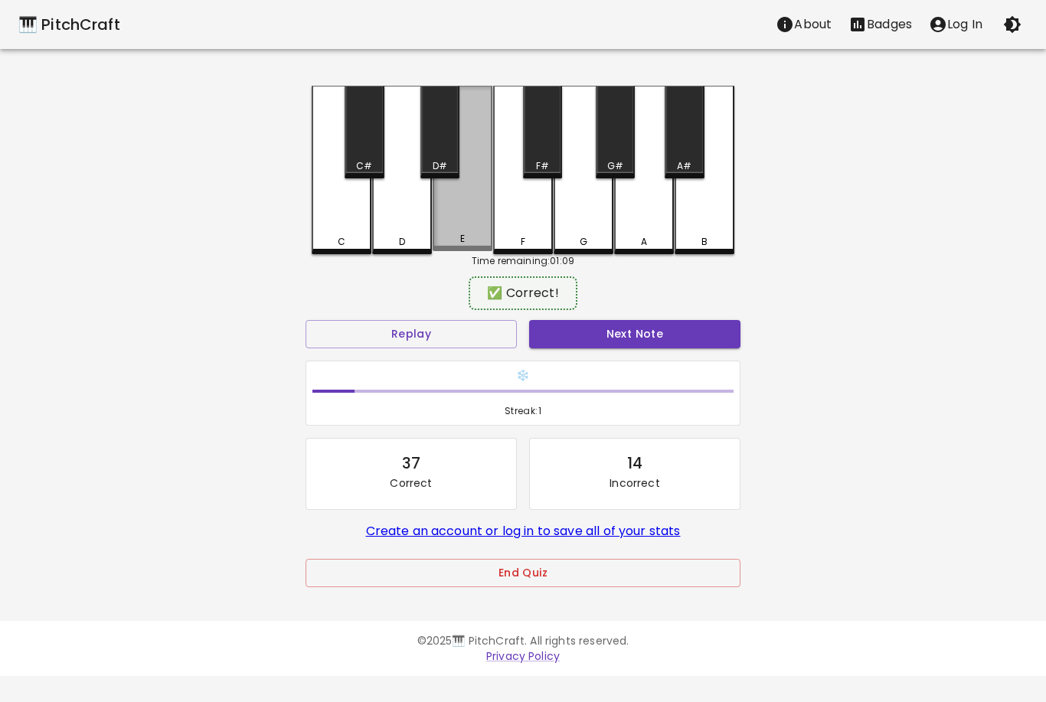
click at [472, 219] on div "E" at bounding box center [462, 168] width 60 height 165
click at [638, 347] on button "Next Note" at bounding box center [634, 334] width 211 height 28
click at [406, 225] on div "D" at bounding box center [402, 170] width 60 height 168
click at [641, 340] on button "Next Note" at bounding box center [634, 334] width 211 height 28
click at [460, 220] on div "E" at bounding box center [462, 170] width 60 height 168
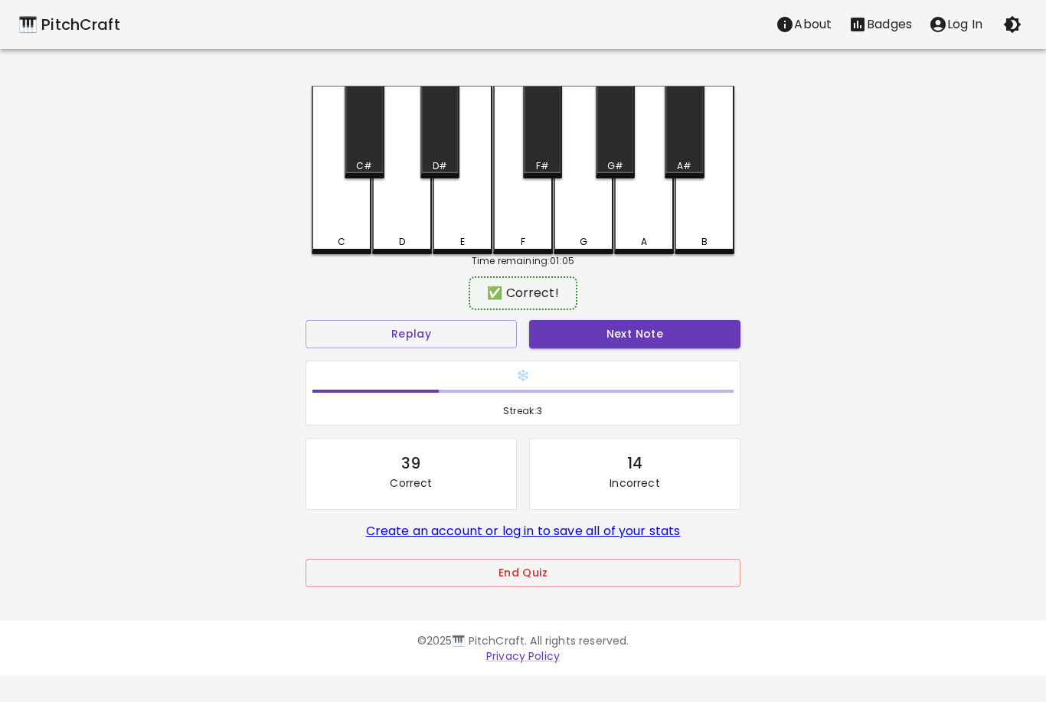
click at [652, 330] on button "Next Note" at bounding box center [634, 334] width 211 height 28
click at [608, 143] on div "G#" at bounding box center [615, 132] width 39 height 93
click at [637, 343] on button "Next Note" at bounding box center [634, 334] width 211 height 28
click at [659, 204] on div "A" at bounding box center [644, 168] width 60 height 165
click at [654, 331] on button "Next Note" at bounding box center [634, 334] width 211 height 28
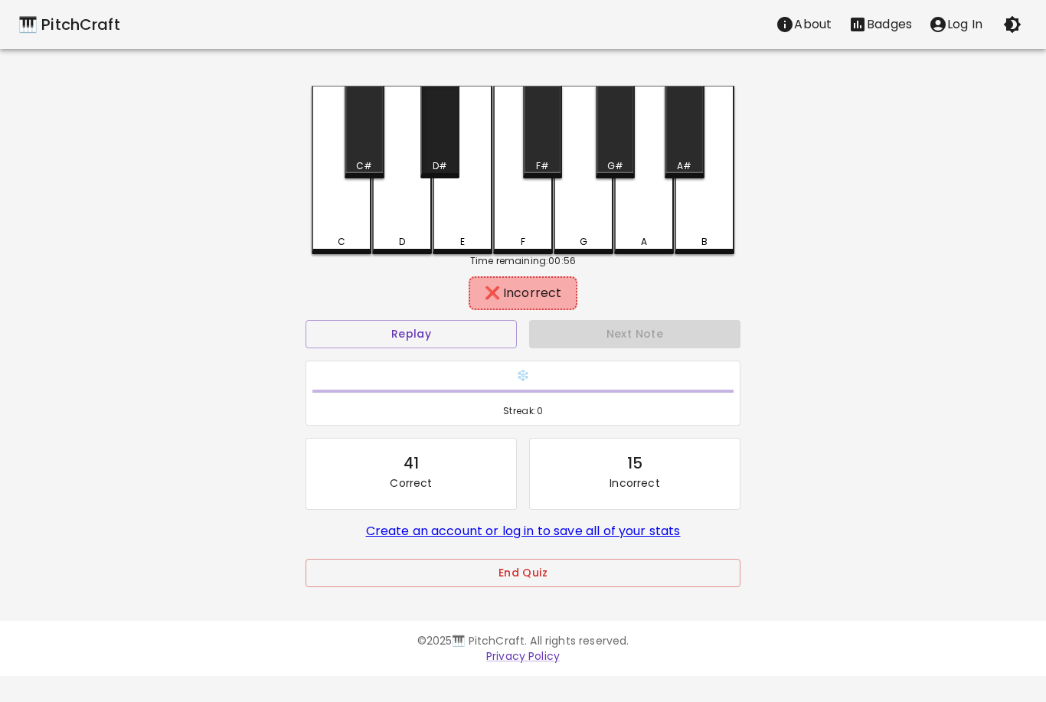
click at [446, 161] on div "D#" at bounding box center [439, 166] width 15 height 14
click at [482, 232] on div "E" at bounding box center [462, 168] width 60 height 165
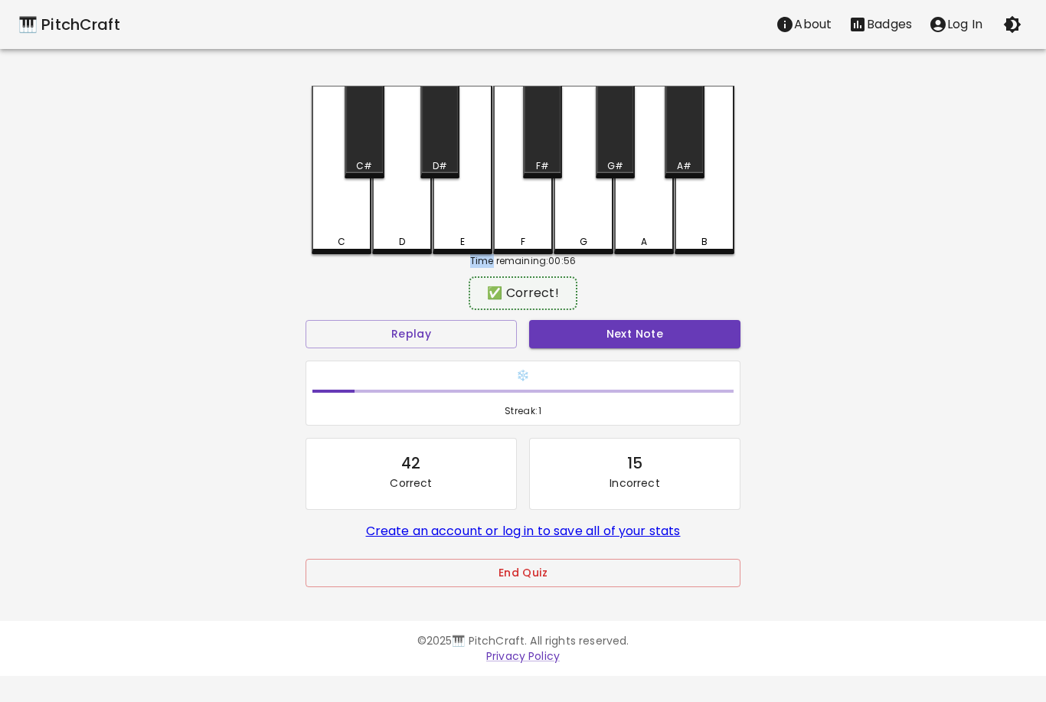
click at [652, 338] on button "Next Note" at bounding box center [634, 334] width 211 height 28
click at [726, 214] on div "B" at bounding box center [704, 170] width 60 height 168
click at [653, 347] on button "Next Note" at bounding box center [634, 334] width 211 height 28
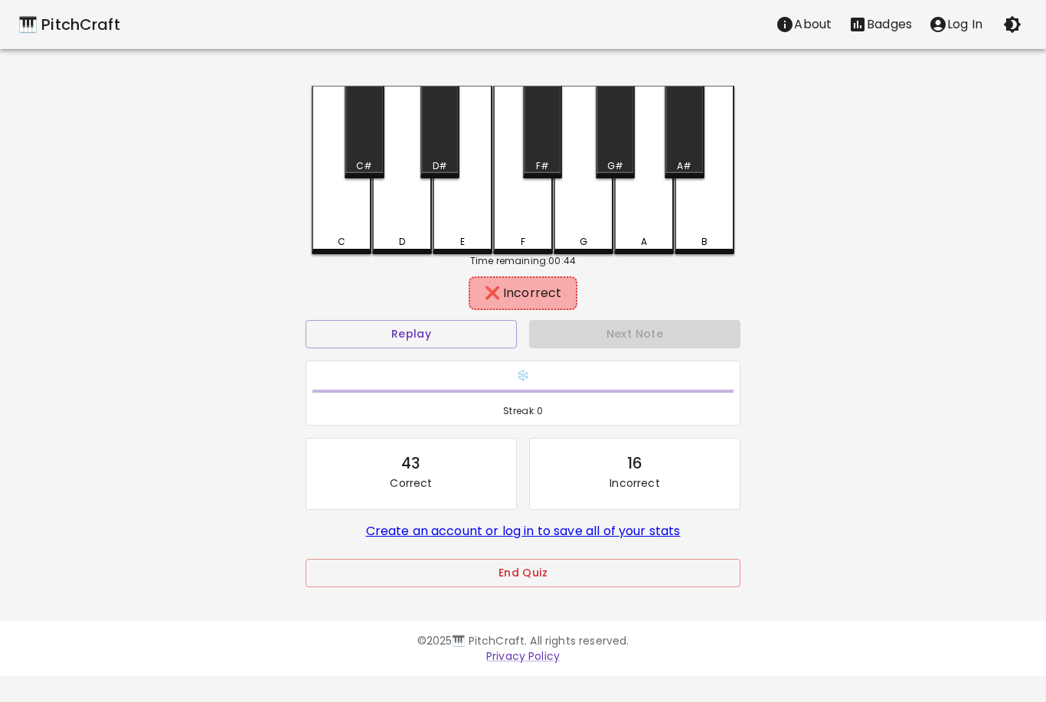
click at [522, 233] on div "F" at bounding box center [523, 170] width 60 height 168
click at [468, 237] on div "E" at bounding box center [462, 242] width 57 height 14
click at [450, 152] on div "D#" at bounding box center [439, 132] width 39 height 93
click at [537, 129] on div "F#" at bounding box center [542, 132] width 39 height 93
click at [526, 231] on div "F" at bounding box center [523, 168] width 60 height 165
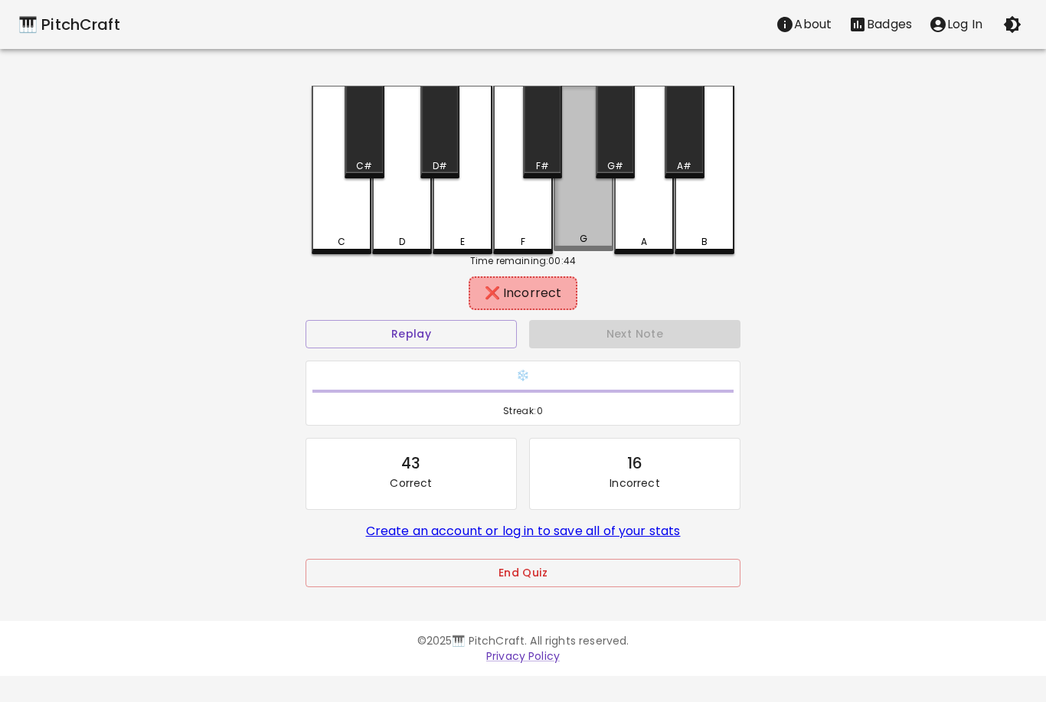
click at [597, 218] on div "G" at bounding box center [583, 168] width 60 height 165
click at [449, 335] on button "Replay" at bounding box center [410, 334] width 211 height 28
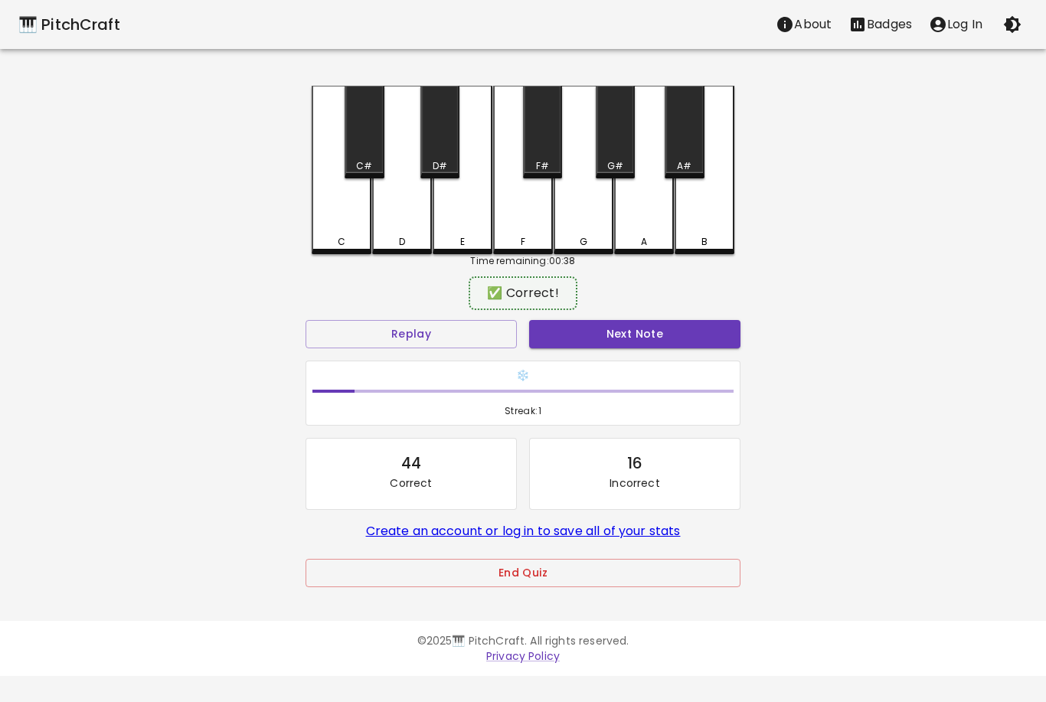
click at [346, 230] on div "C" at bounding box center [342, 170] width 60 height 168
click at [639, 338] on button "Next Note" at bounding box center [634, 334] width 211 height 28
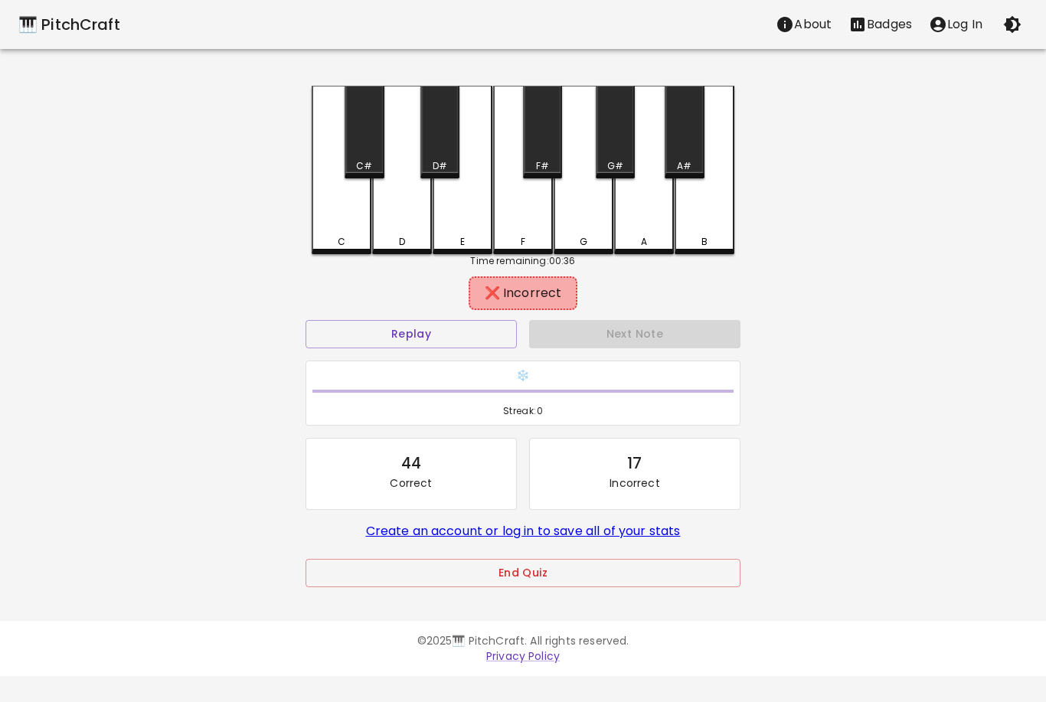
click at [661, 211] on div "A" at bounding box center [644, 170] width 60 height 168
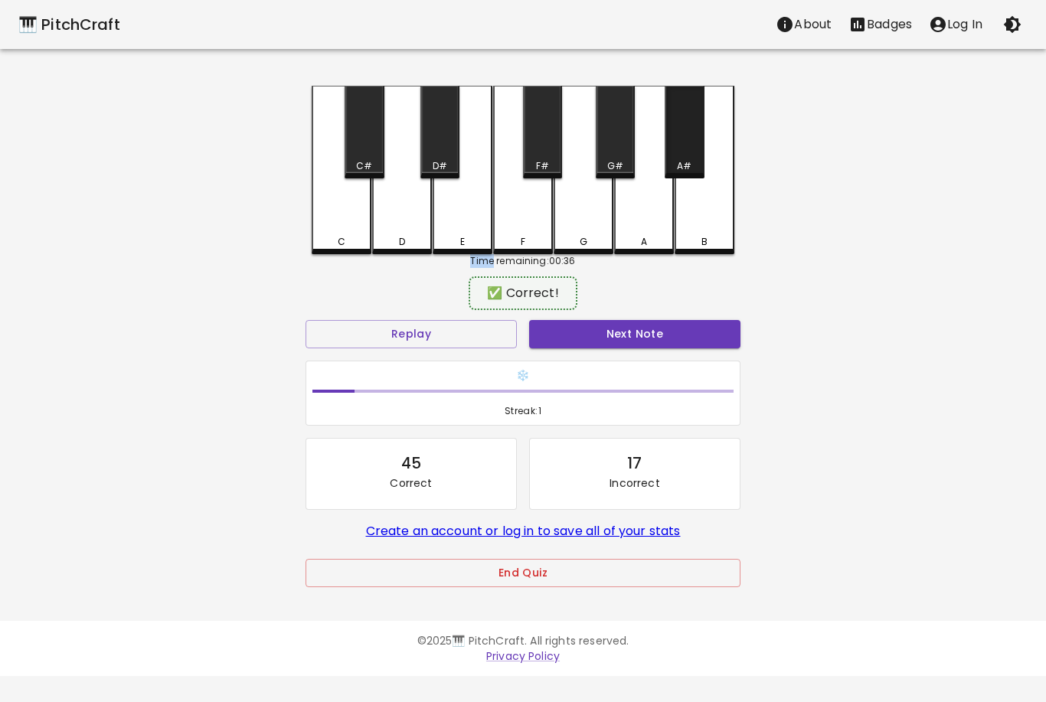
click at [687, 132] on div "A#" at bounding box center [683, 132] width 39 height 93
click at [654, 341] on button "Next Note" at bounding box center [634, 334] width 211 height 28
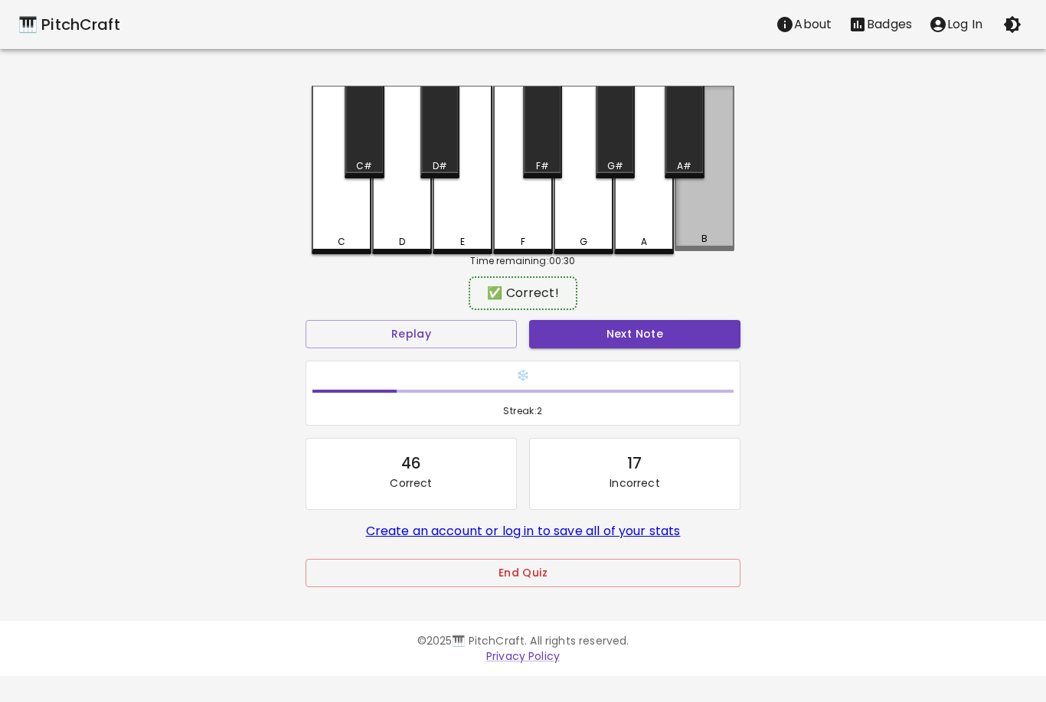
click at [707, 207] on div "B" at bounding box center [704, 168] width 60 height 165
click at [660, 346] on button "Next Note" at bounding box center [634, 334] width 211 height 28
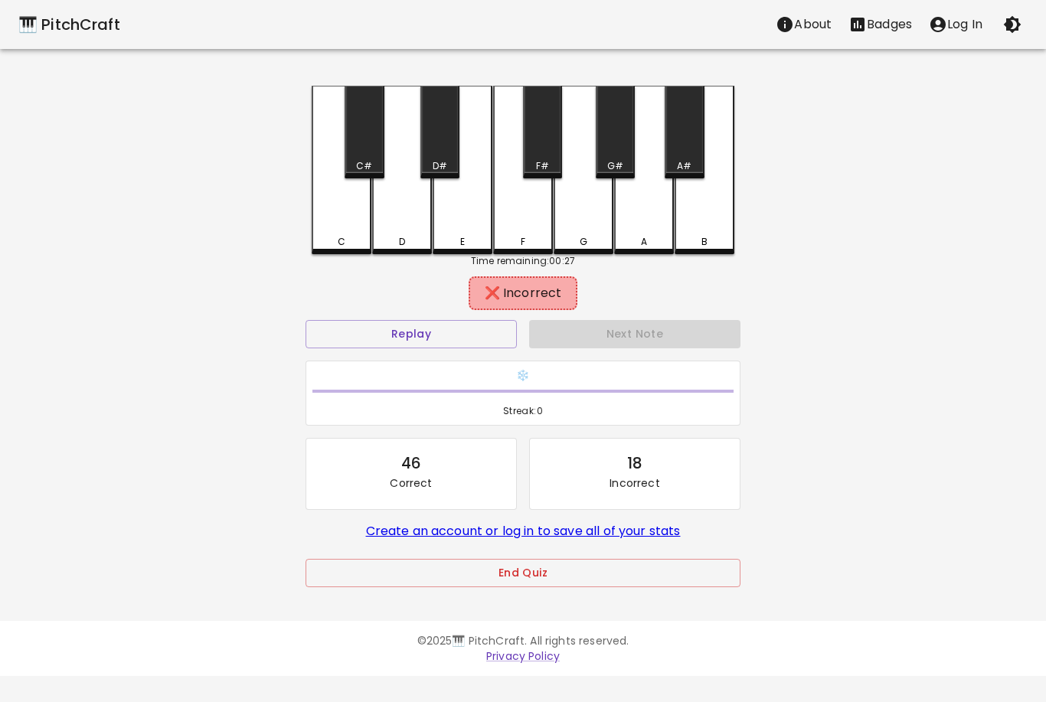
click at [694, 136] on div "A#" at bounding box center [683, 132] width 39 height 93
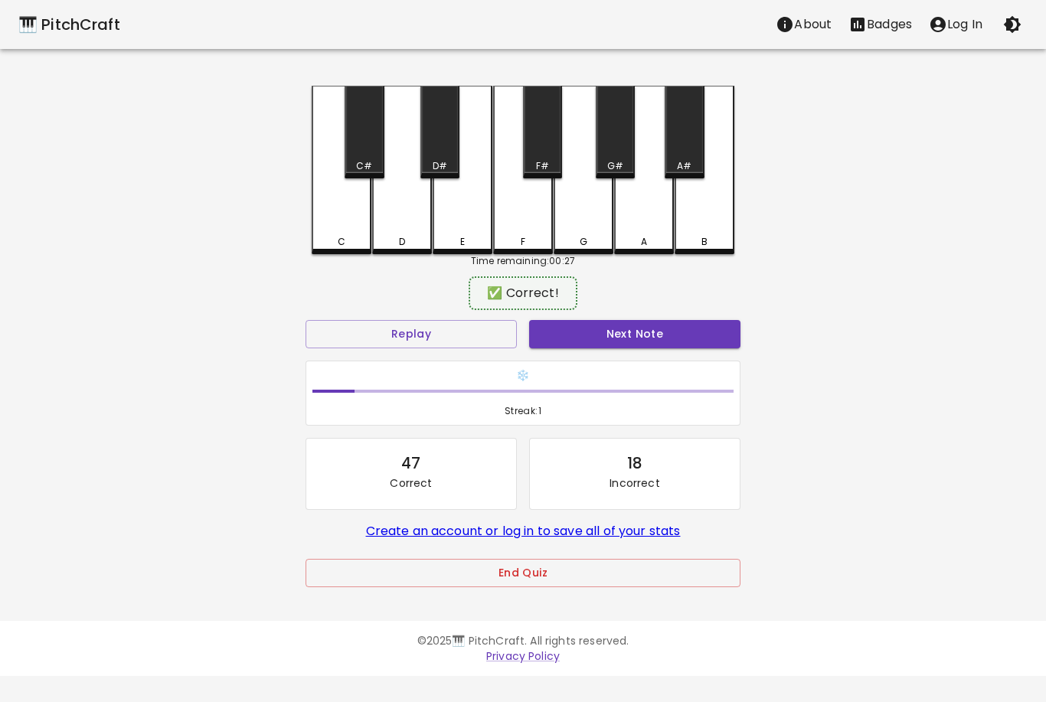
click at [638, 223] on div "A" at bounding box center [644, 170] width 60 height 168
click at [660, 345] on button "Next Note" at bounding box center [634, 334] width 211 height 28
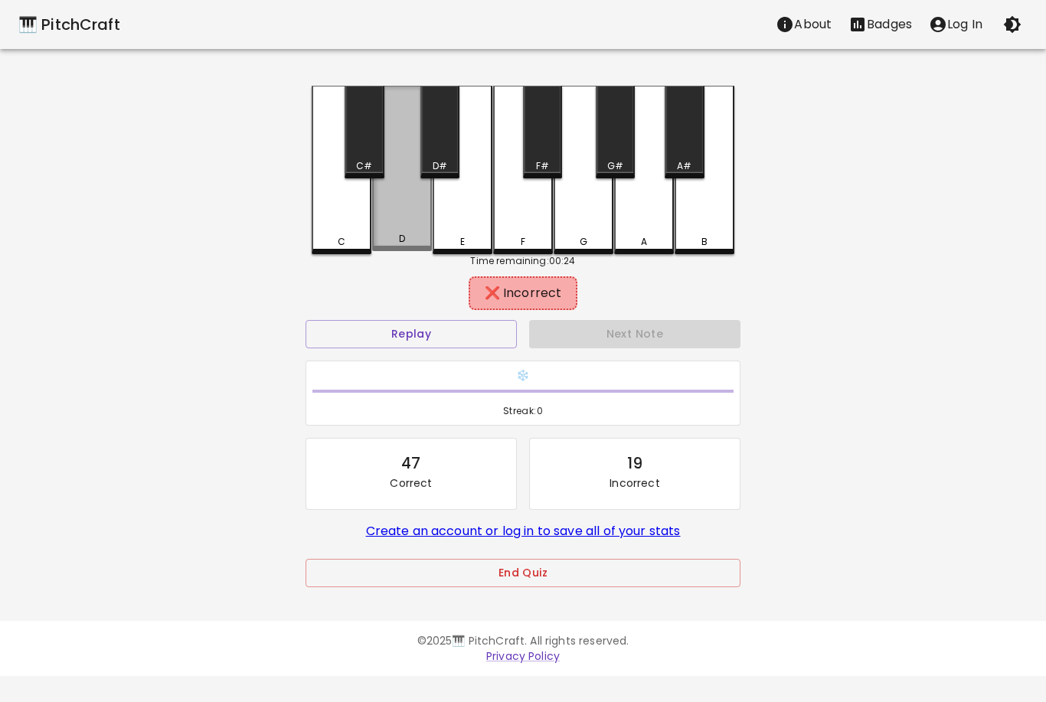
click at [408, 227] on div "D" at bounding box center [402, 168] width 60 height 165
click at [435, 152] on div "D#" at bounding box center [439, 132] width 39 height 93
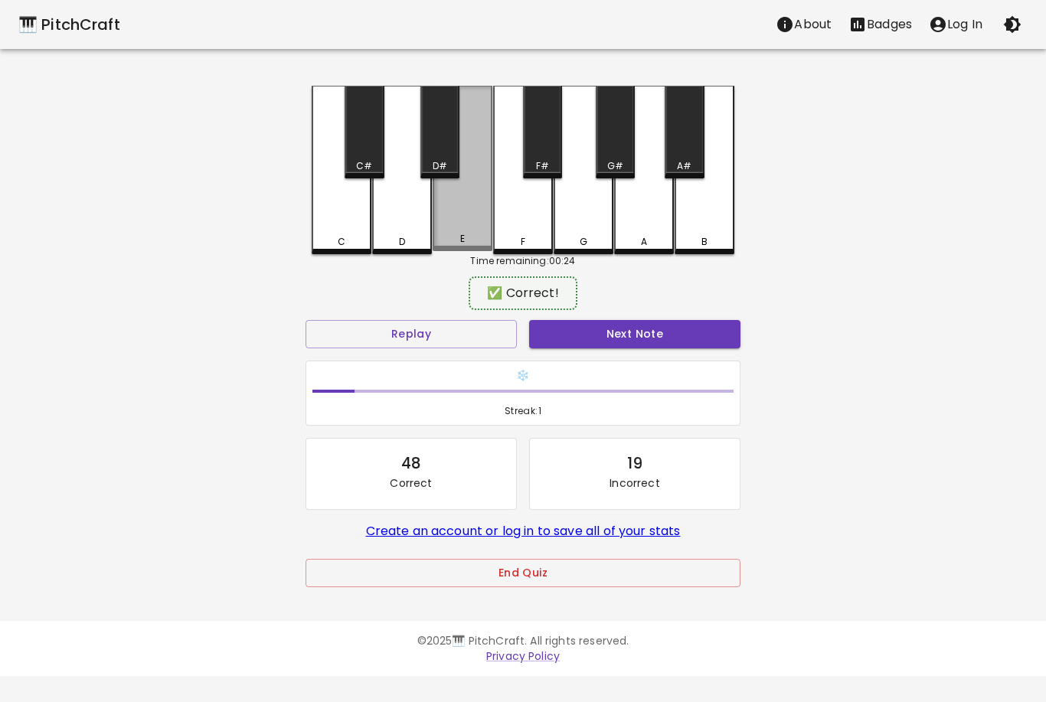
click at [468, 218] on div "E" at bounding box center [462, 168] width 60 height 165
click at [672, 343] on button "Next Note" at bounding box center [634, 334] width 211 height 28
click at [702, 135] on div "A#" at bounding box center [683, 132] width 39 height 93
click at [661, 343] on button "Next Note" at bounding box center [634, 334] width 211 height 28
click at [472, 224] on div "E" at bounding box center [462, 170] width 60 height 168
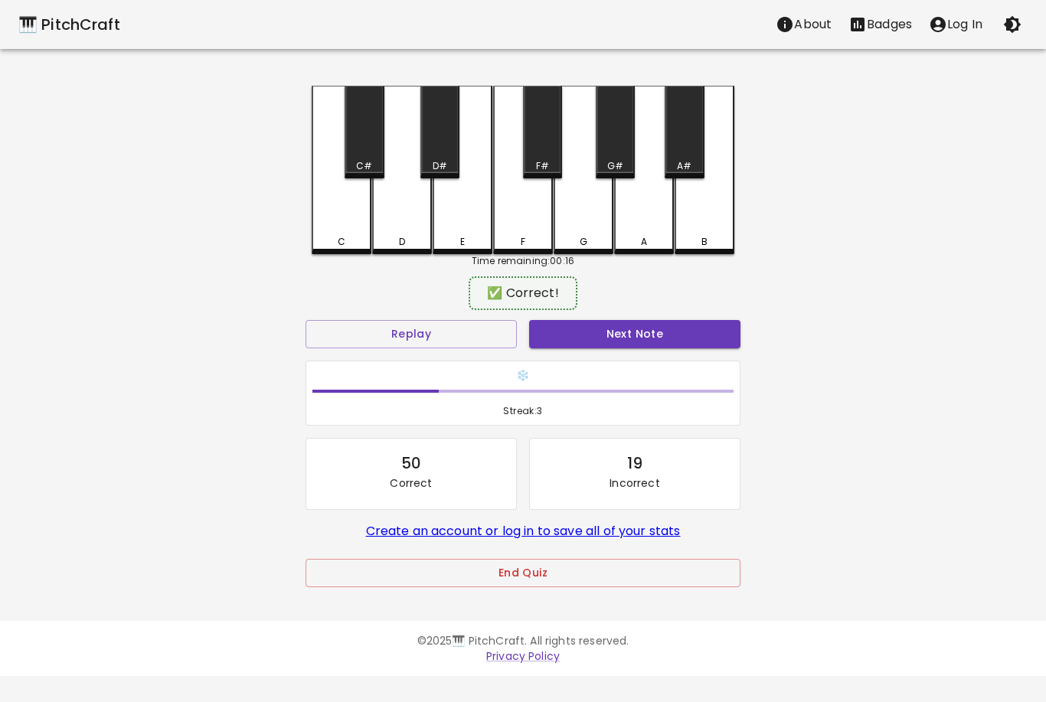
click at [648, 340] on button "Next Note" at bounding box center [634, 334] width 211 height 28
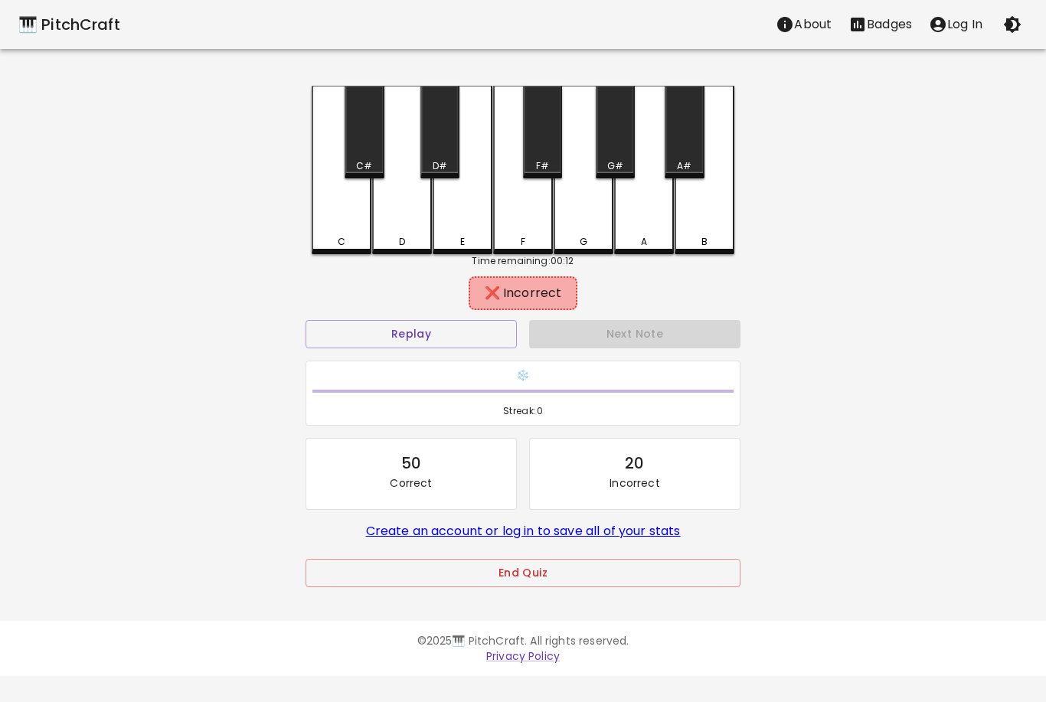
click at [410, 201] on div "D" at bounding box center [402, 170] width 60 height 168
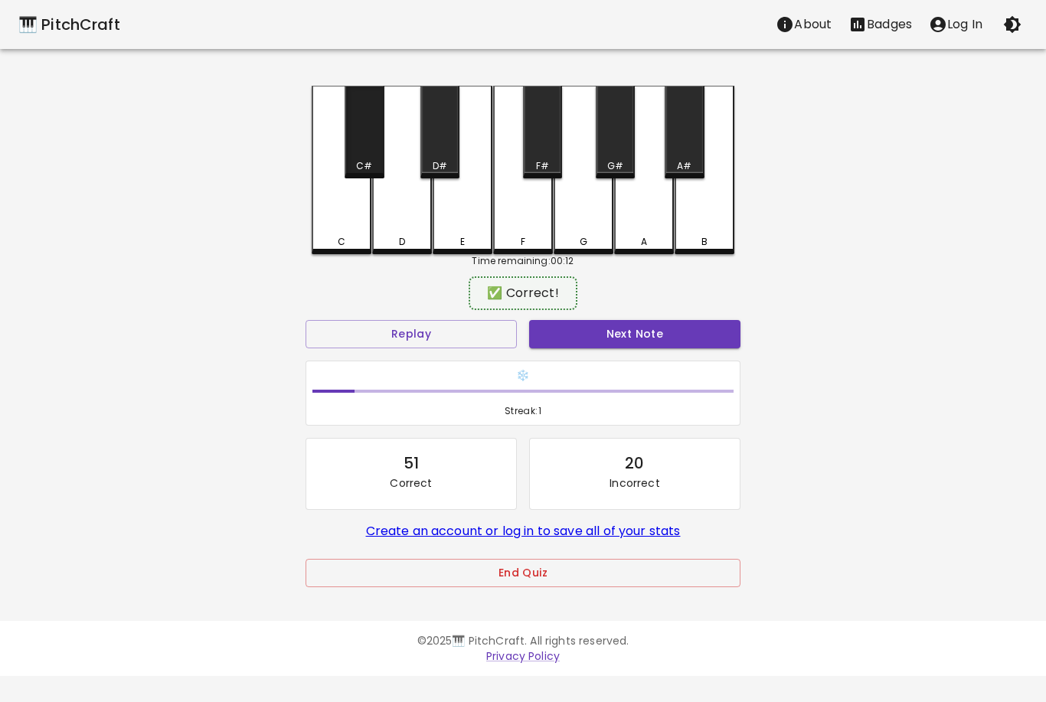
click at [374, 152] on div "C#" at bounding box center [363, 132] width 39 height 93
click at [615, 339] on button "Next Note" at bounding box center [634, 334] width 211 height 28
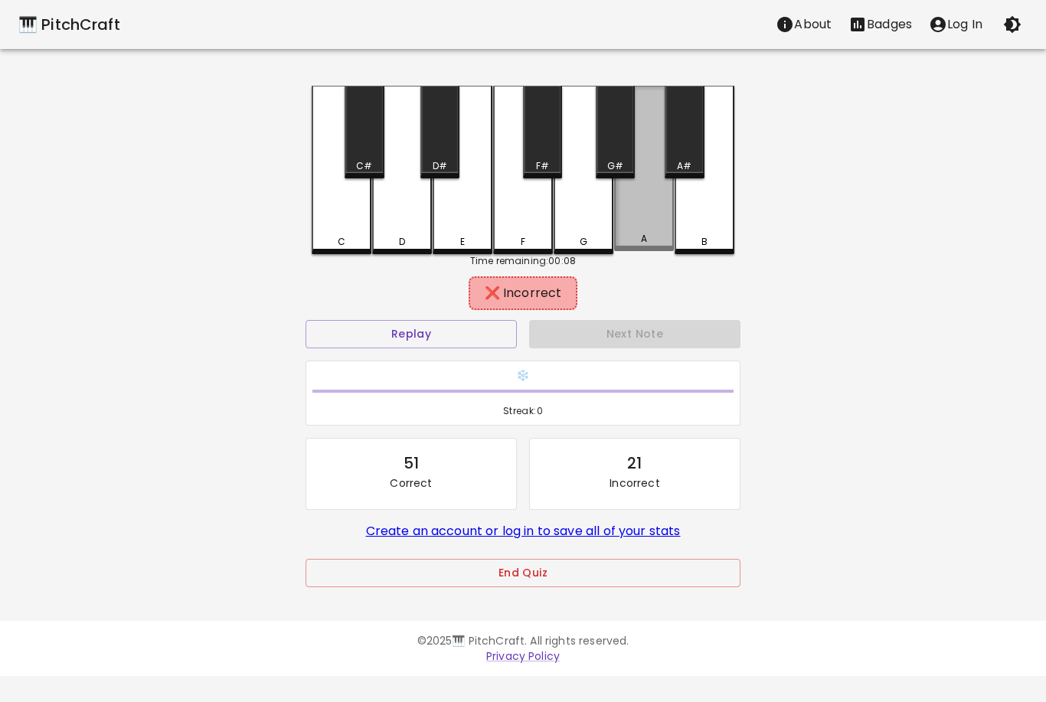
click at [652, 231] on div "A" at bounding box center [644, 168] width 60 height 165
click at [661, 135] on div "A" at bounding box center [644, 168] width 60 height 165
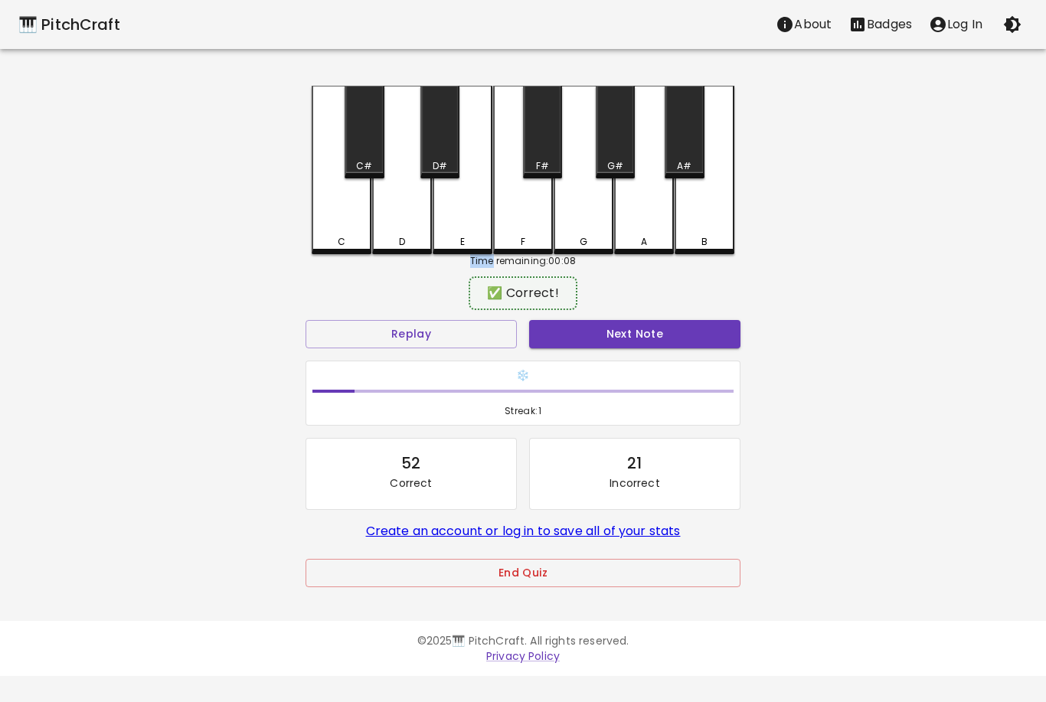
click at [646, 334] on button "Next Note" at bounding box center [634, 334] width 211 height 28
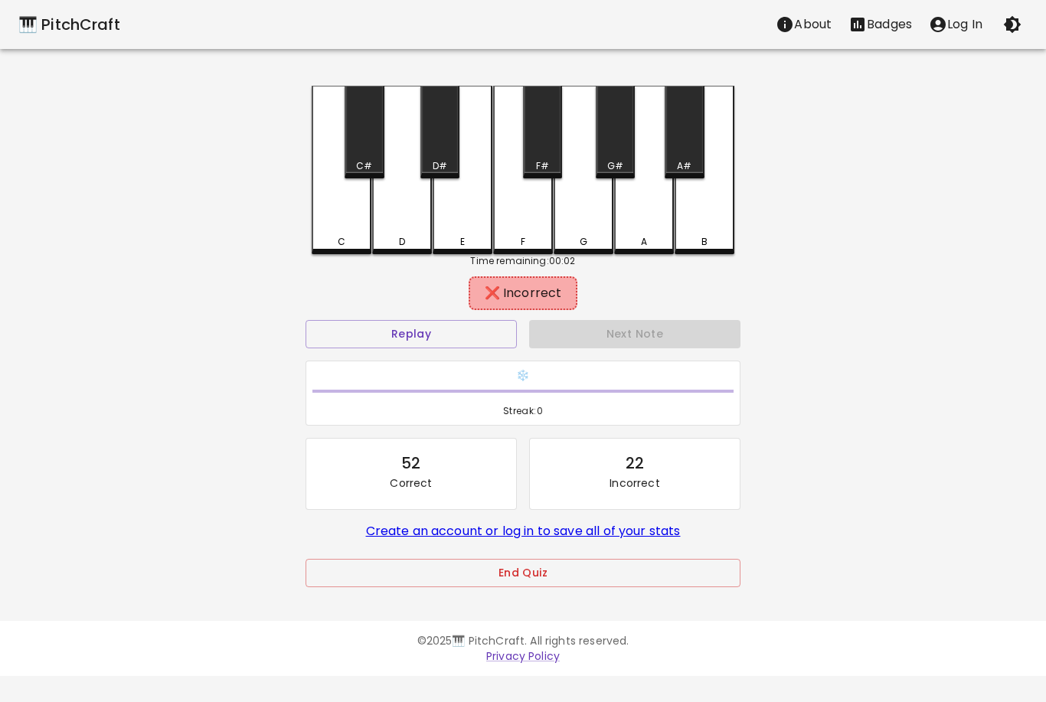
click at [413, 224] on div "D" at bounding box center [402, 170] width 60 height 168
click at [425, 135] on div "D#" at bounding box center [439, 132] width 39 height 93
click at [461, 242] on div "E" at bounding box center [462, 242] width 5 height 14
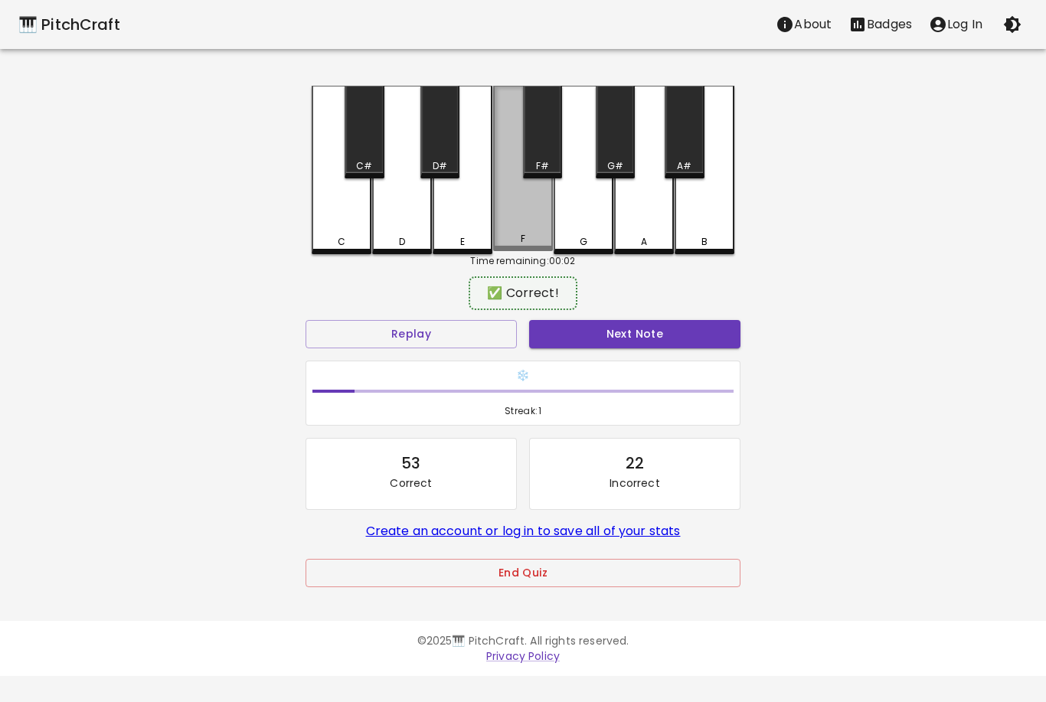
click at [519, 233] on div "F" at bounding box center [523, 168] width 60 height 165
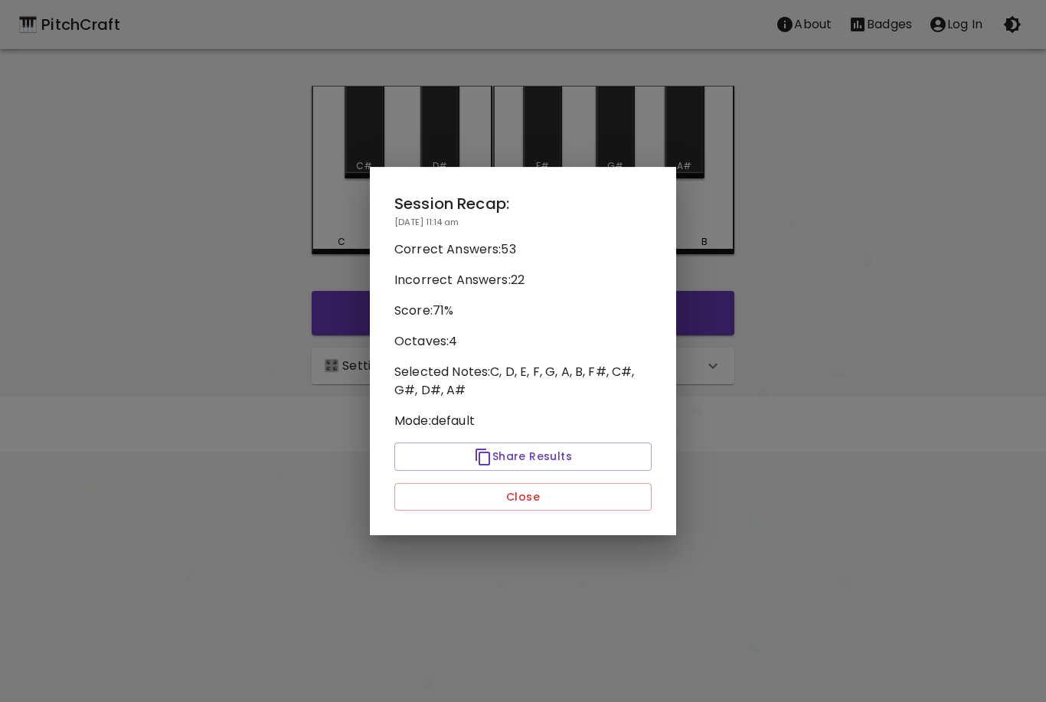
click at [569, 503] on button "Close" at bounding box center [522, 497] width 257 height 28
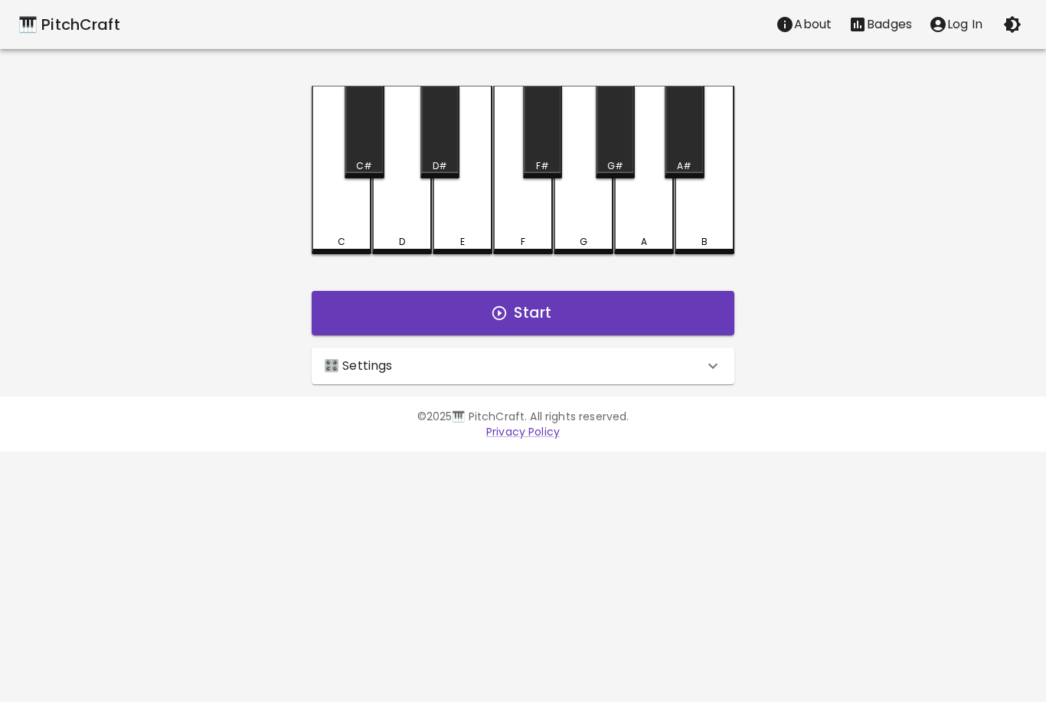
click at [718, 358] on icon at bounding box center [712, 366] width 18 height 18
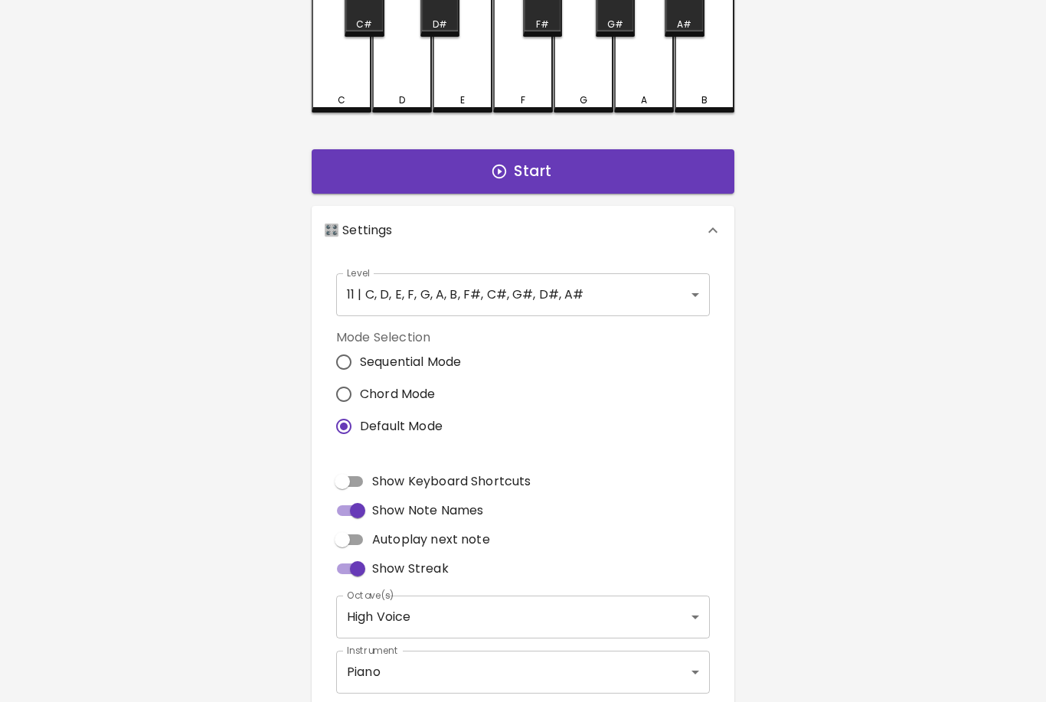
scroll to position [175, 0]
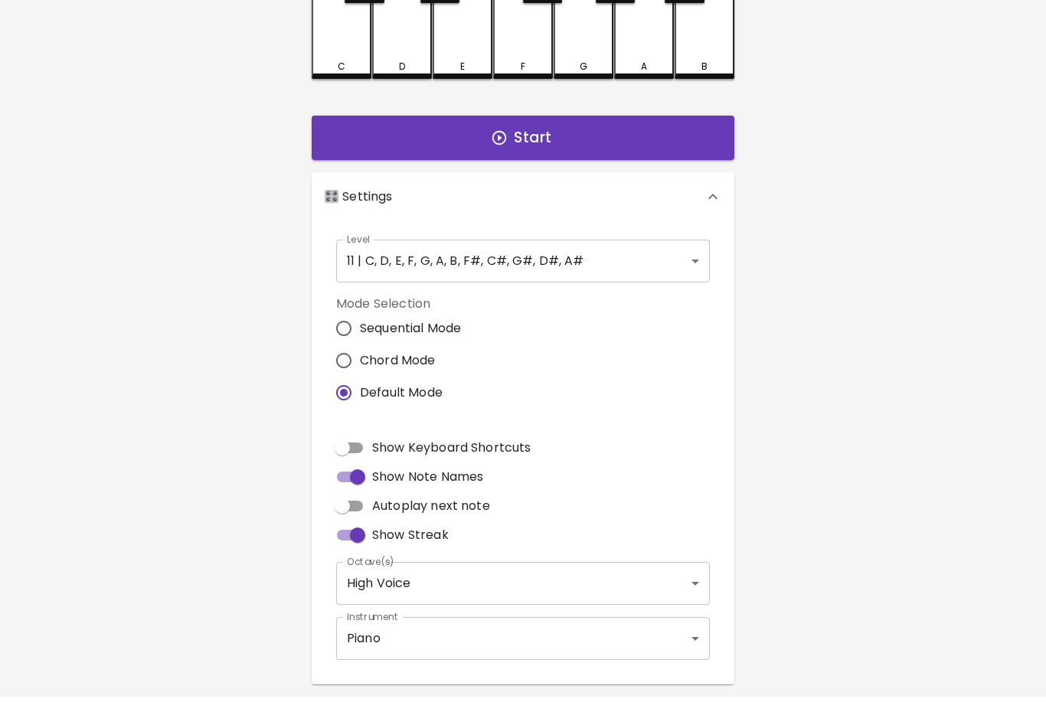
click at [859, 173] on div "🎹 PitchCraft About Badges Log In C C# D D# E F F# G G# A A# B Start 🎛️ Settings…" at bounding box center [523, 255] width 1046 height 860
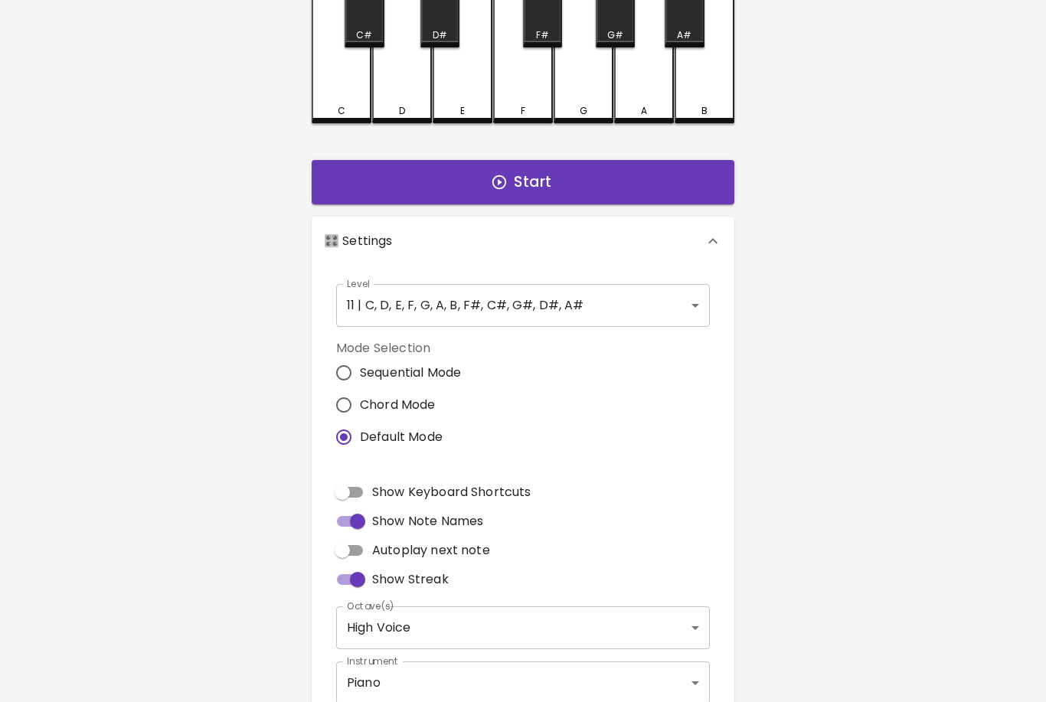
scroll to position [0, 0]
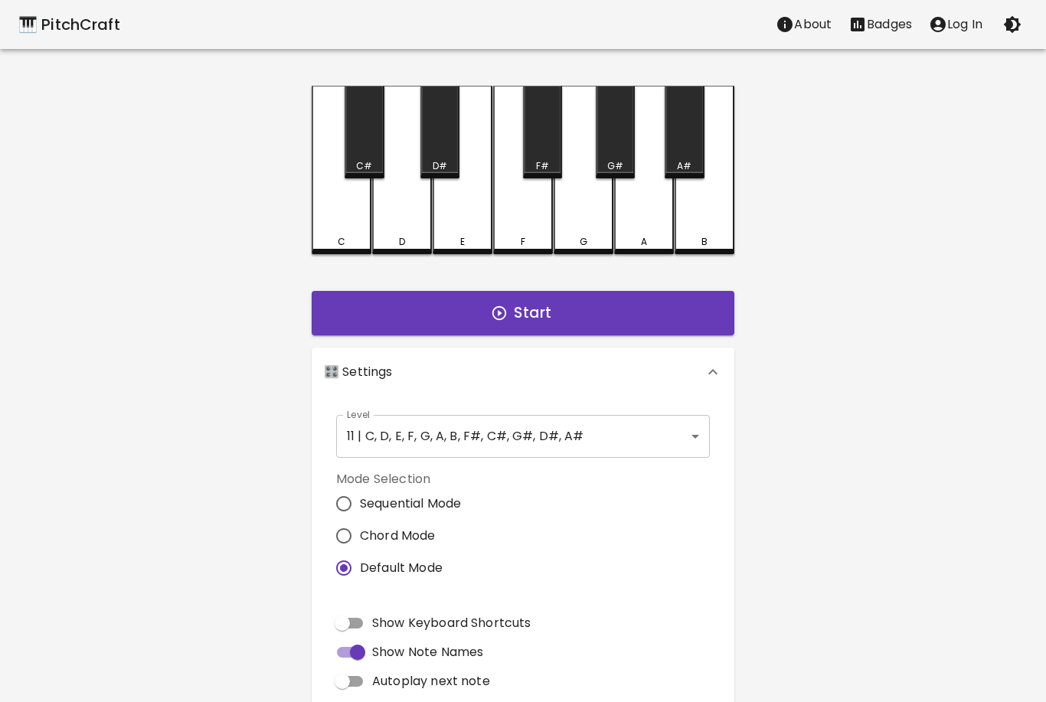
click at [1009, 29] on icon "button" at bounding box center [1013, 25] width 18 height 18
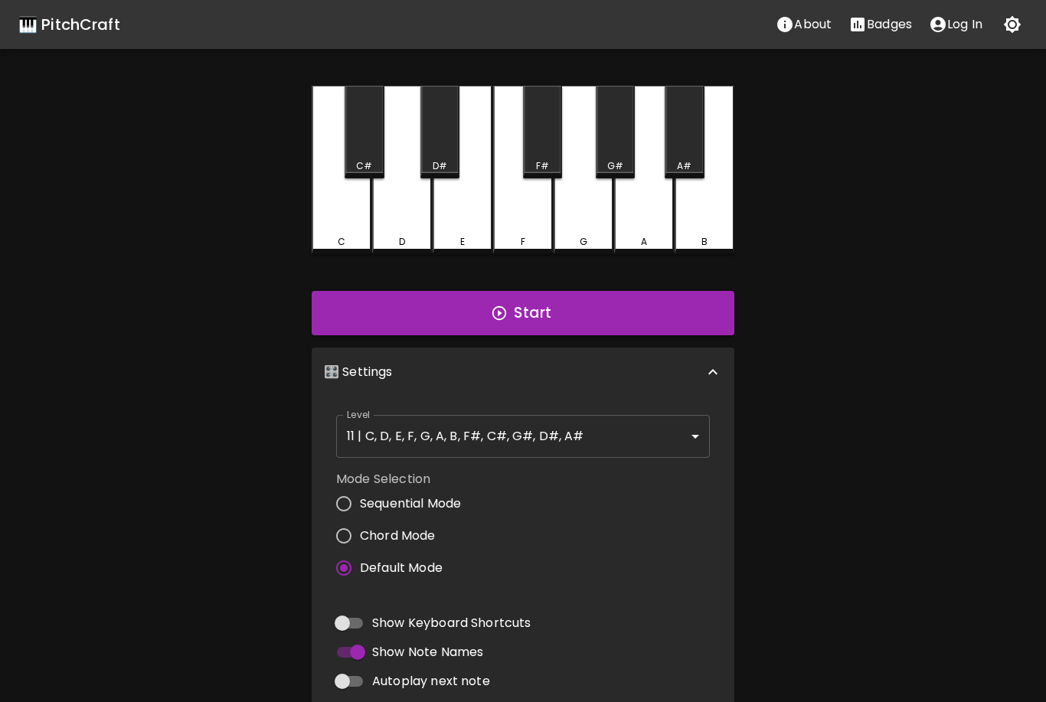
click at [1012, 25] on icon "button" at bounding box center [1013, 25] width 18 height 18
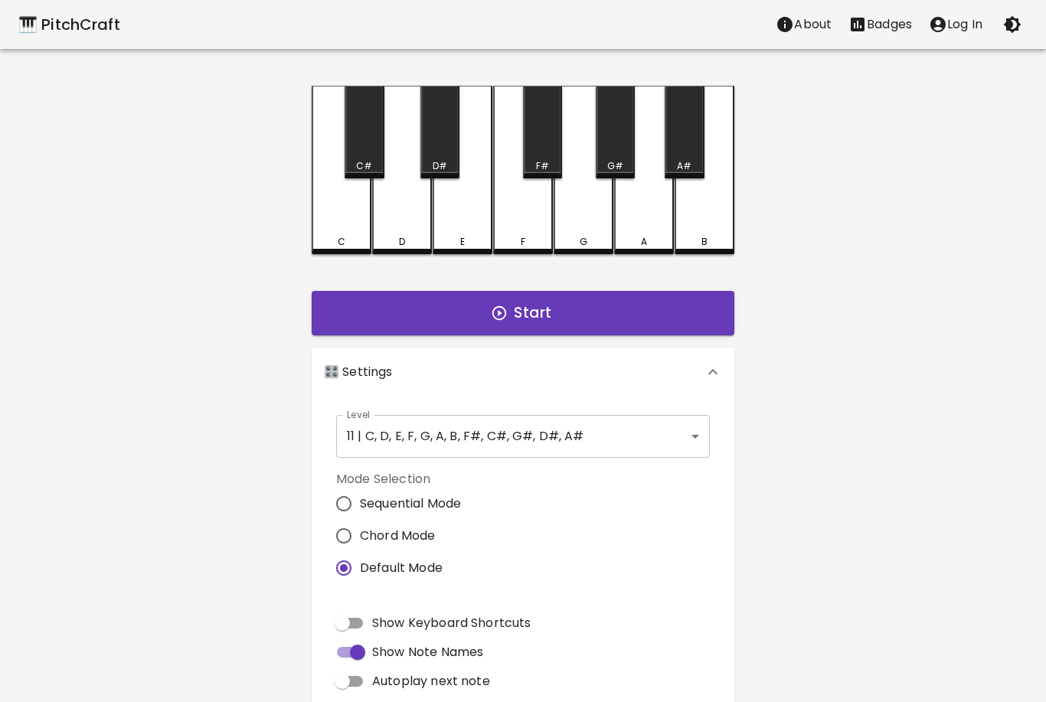
click at [870, 191] on div "🎹 PitchCraft About Badges Log In C C# D D# E F F# G G# A A# B Start 🎛️ Settings…" at bounding box center [523, 430] width 1046 height 860
